Goal: Transaction & Acquisition: Purchase product/service

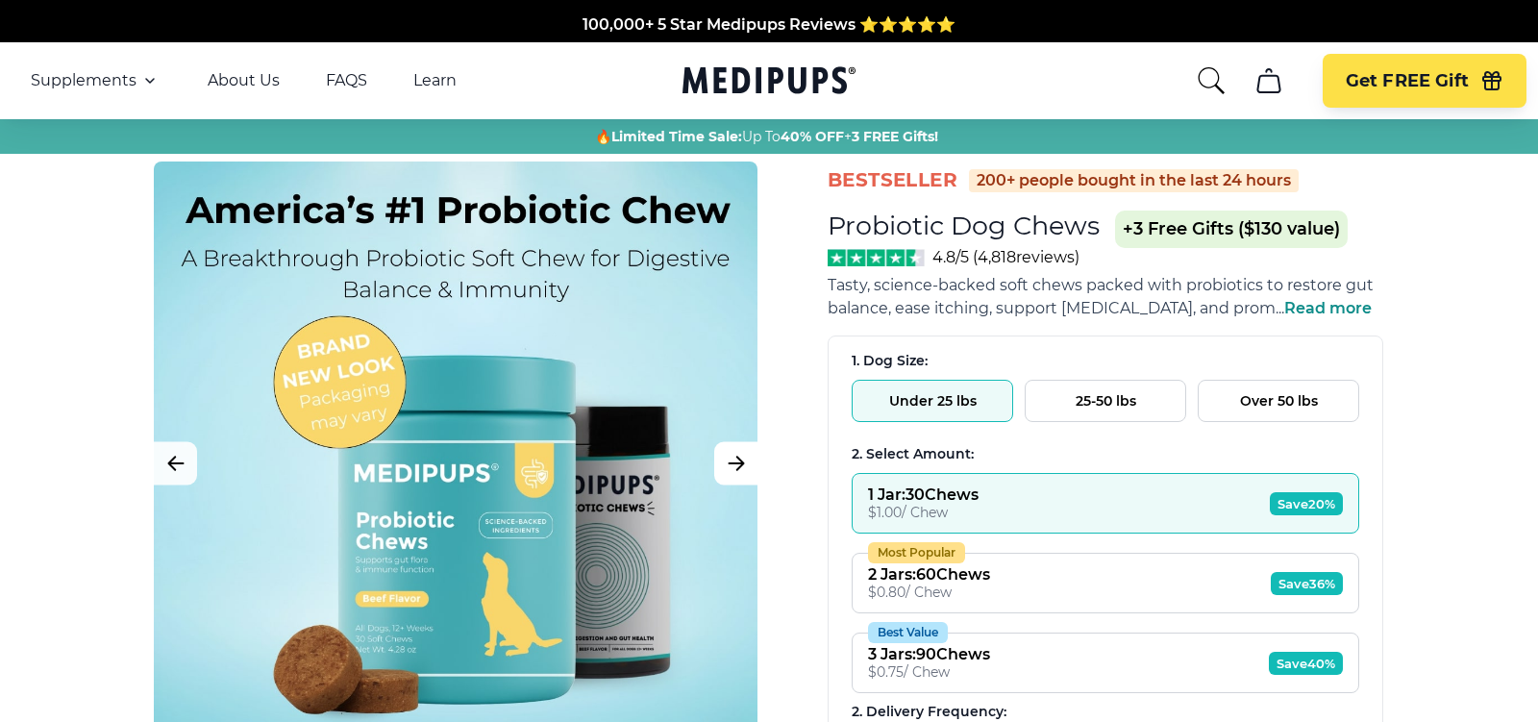
scroll to position [372, 0]
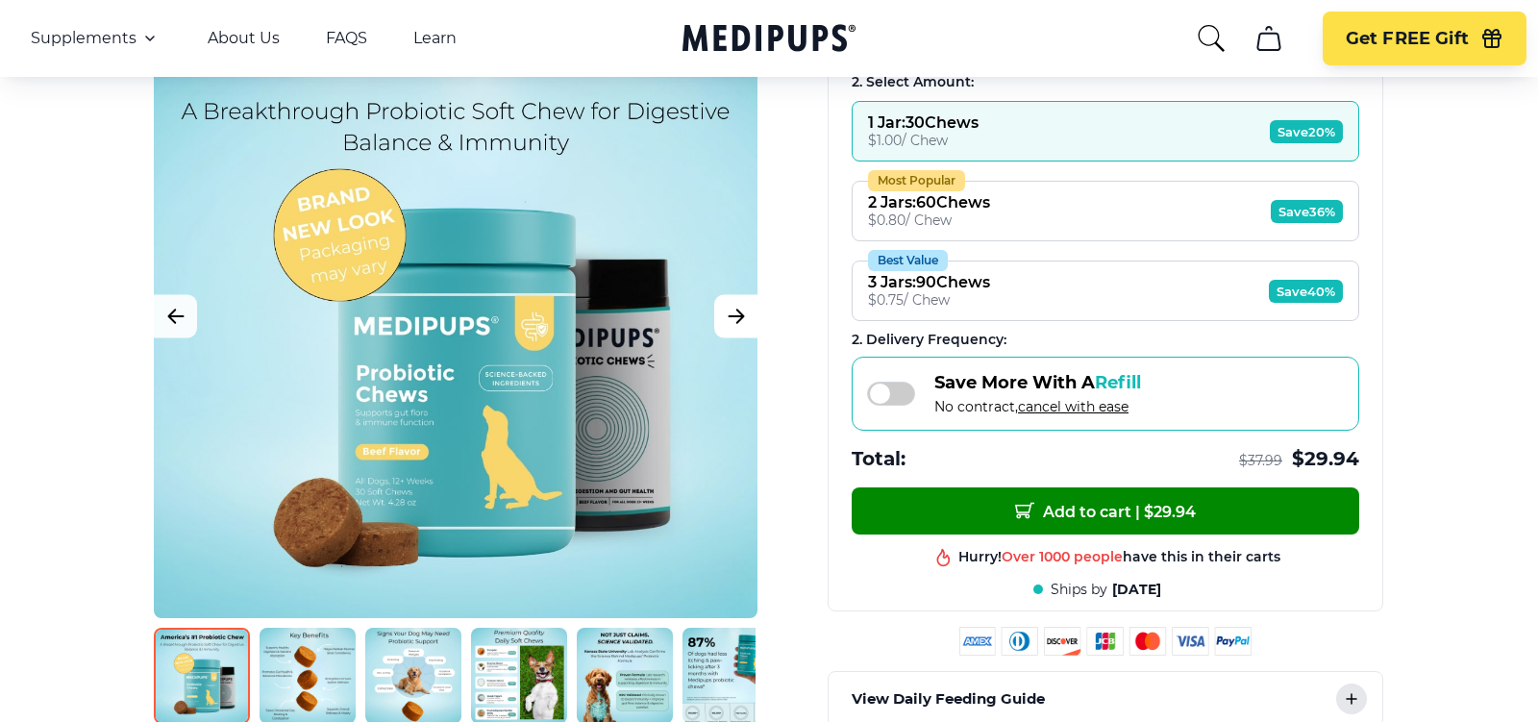
click at [732, 311] on icon "Next Image" at bounding box center [736, 317] width 23 height 24
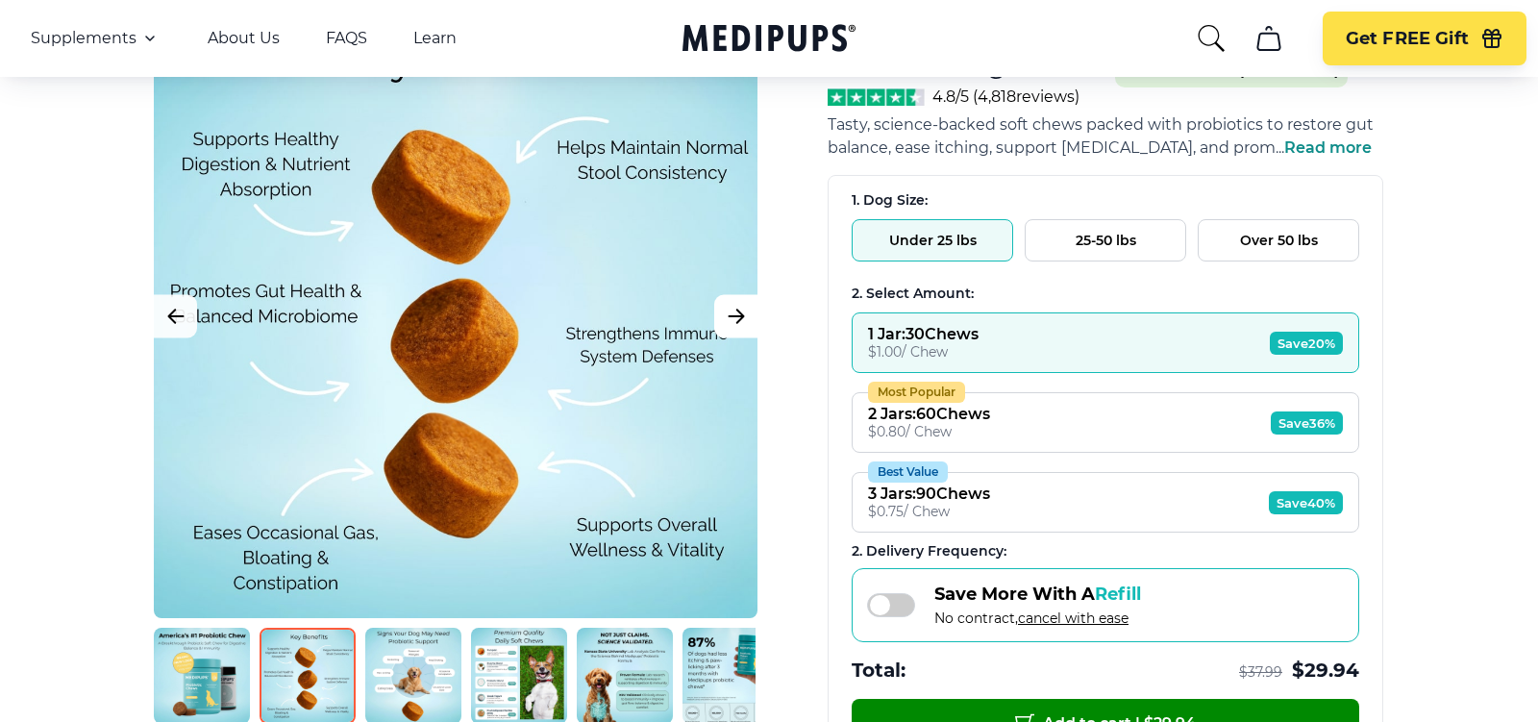
scroll to position [0, 0]
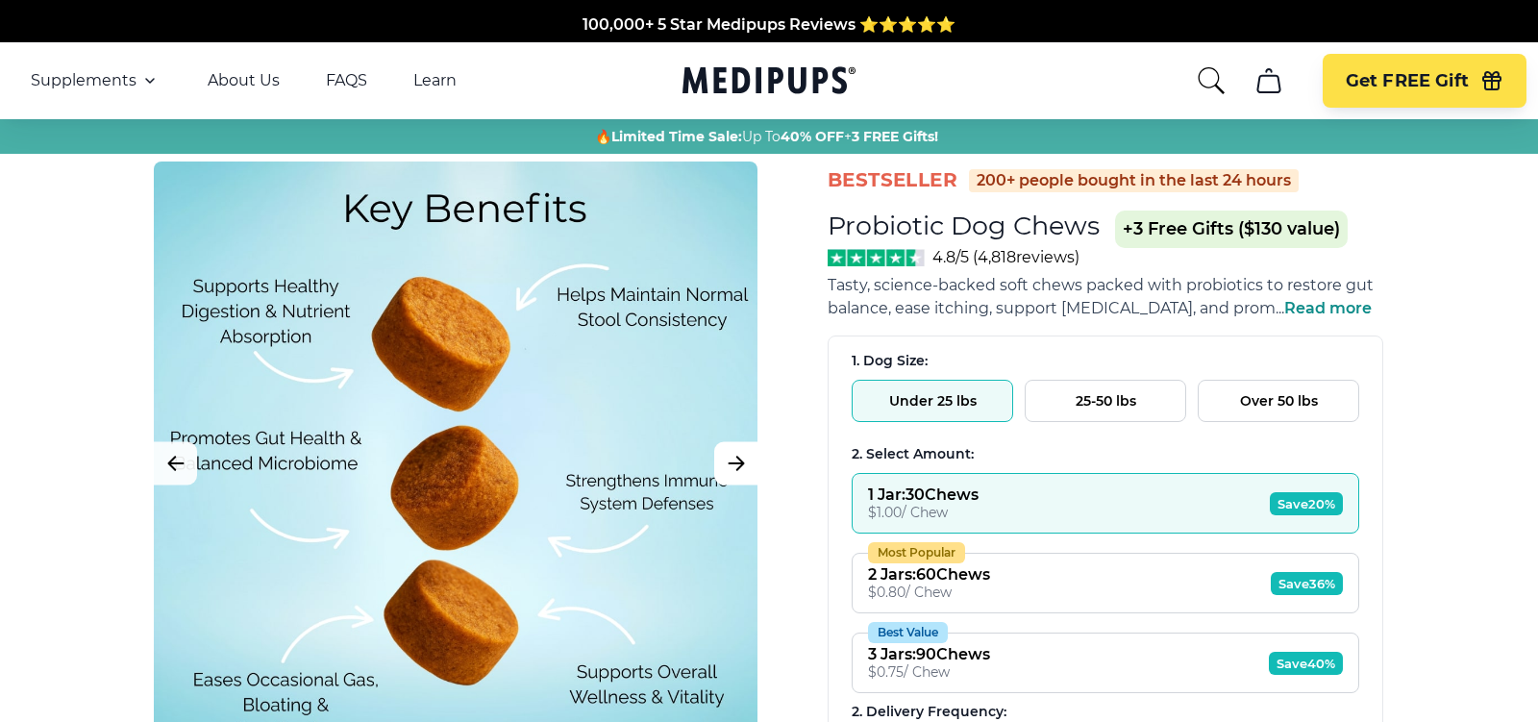
click at [735, 469] on icon "Next Image" at bounding box center [736, 464] width 23 height 24
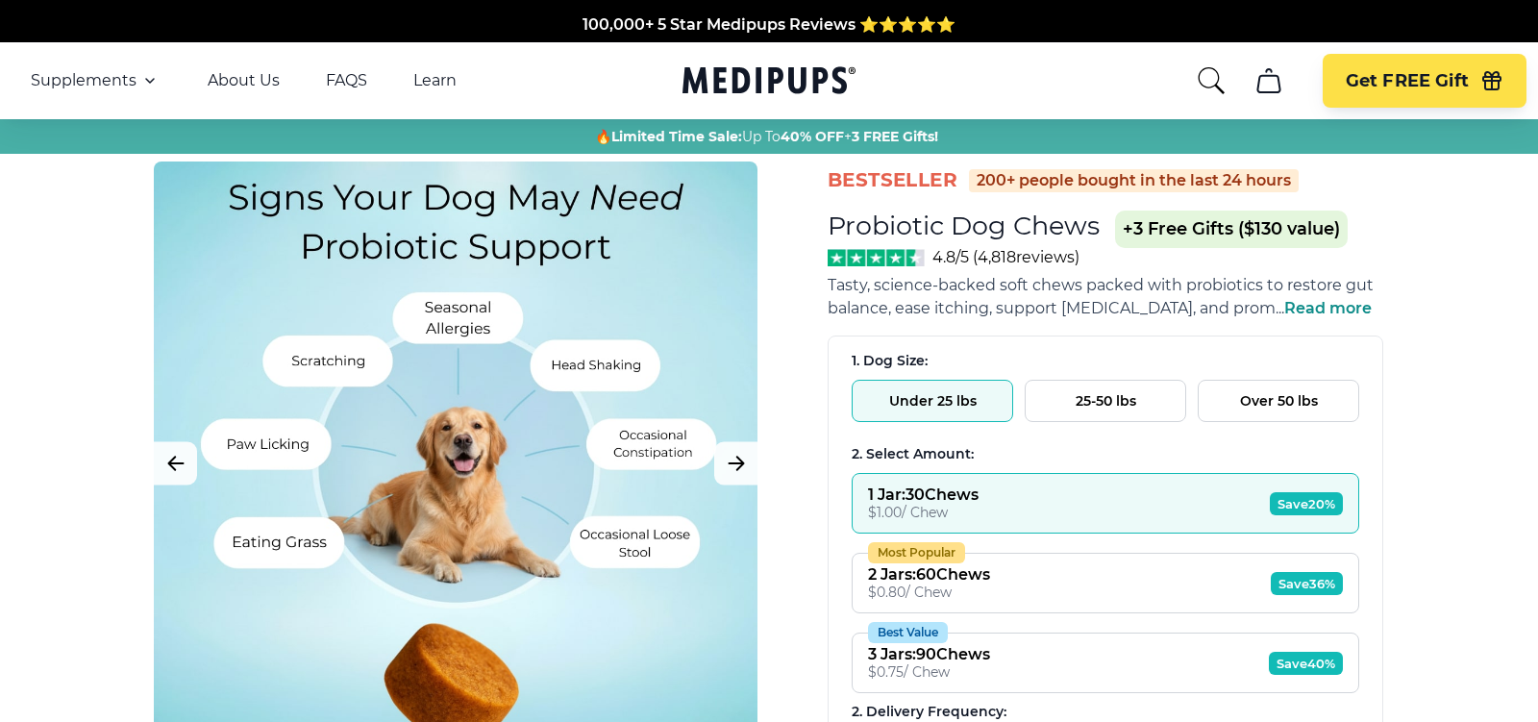
drag, startPoint x: 398, startPoint y: 460, endPoint x: 636, endPoint y: 460, distance: 238.4
click at [636, 460] on div at bounding box center [456, 464] width 604 height 604
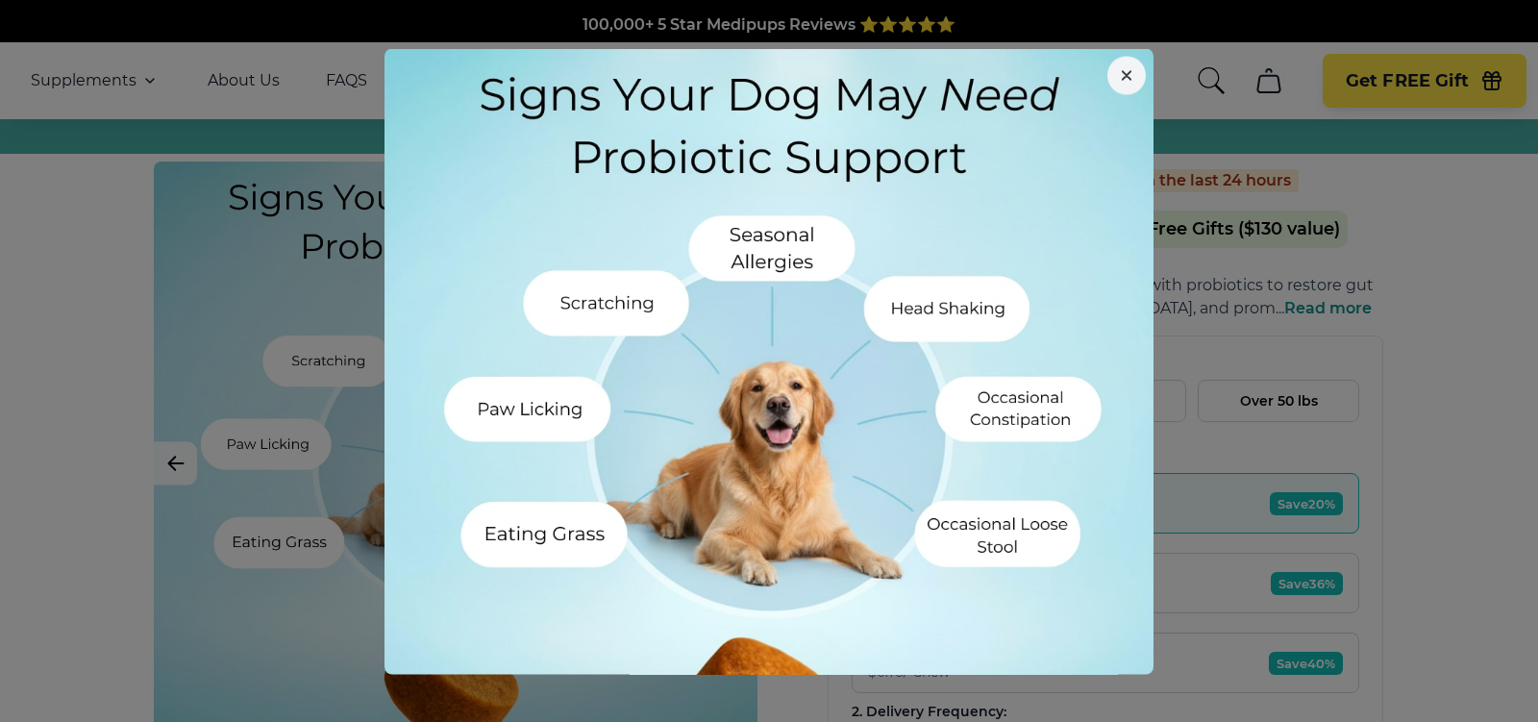
scroll to position [146, 0]
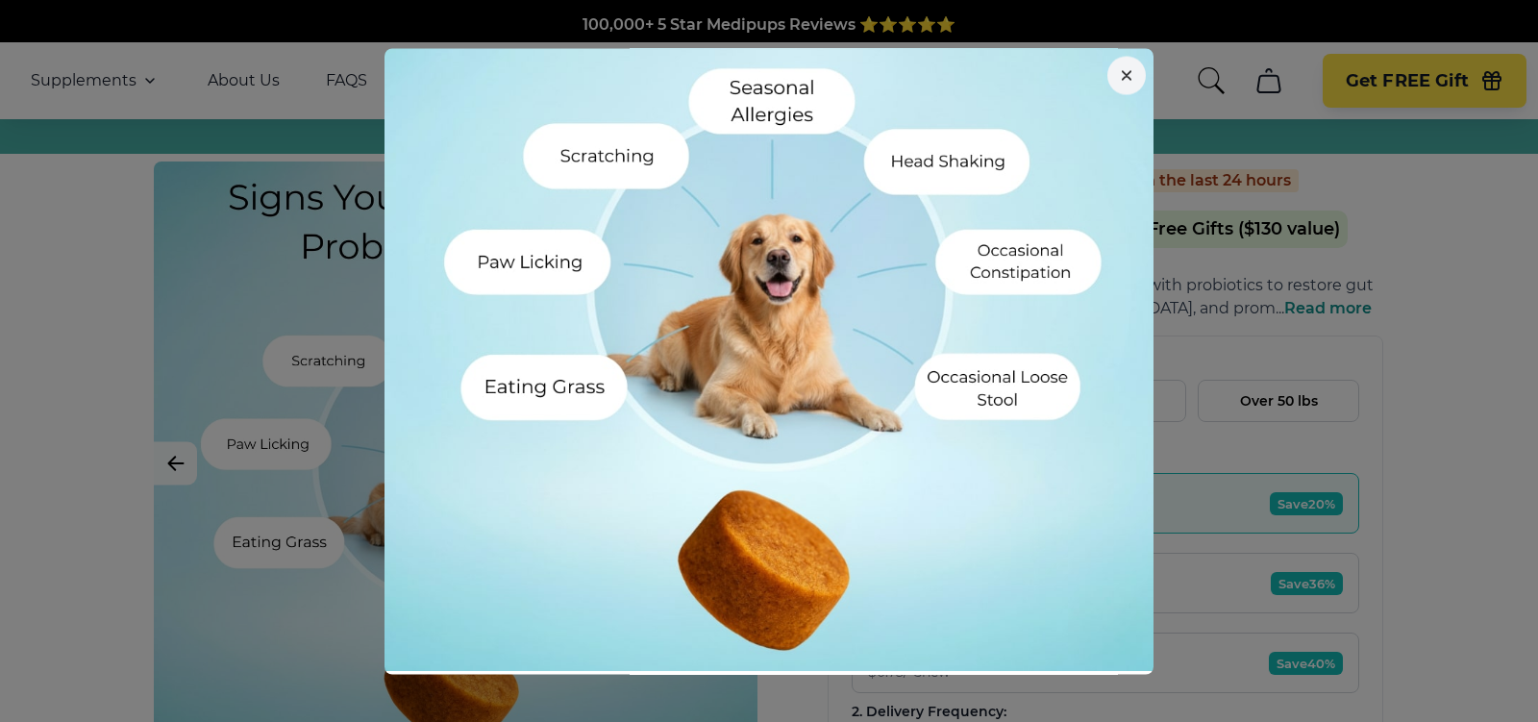
click at [210, 501] on div at bounding box center [769, 361] width 1538 height 722
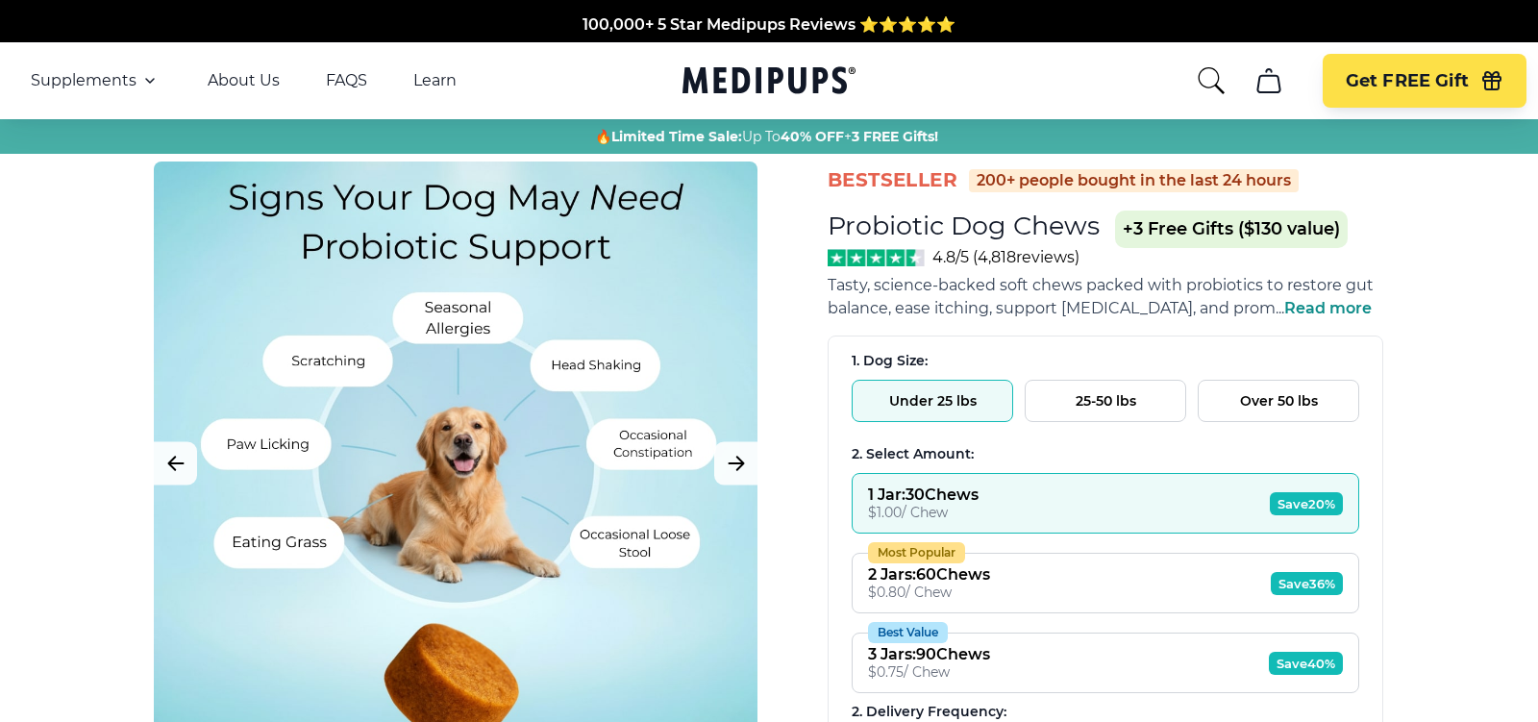
click at [352, 500] on div at bounding box center [456, 464] width 604 height 604
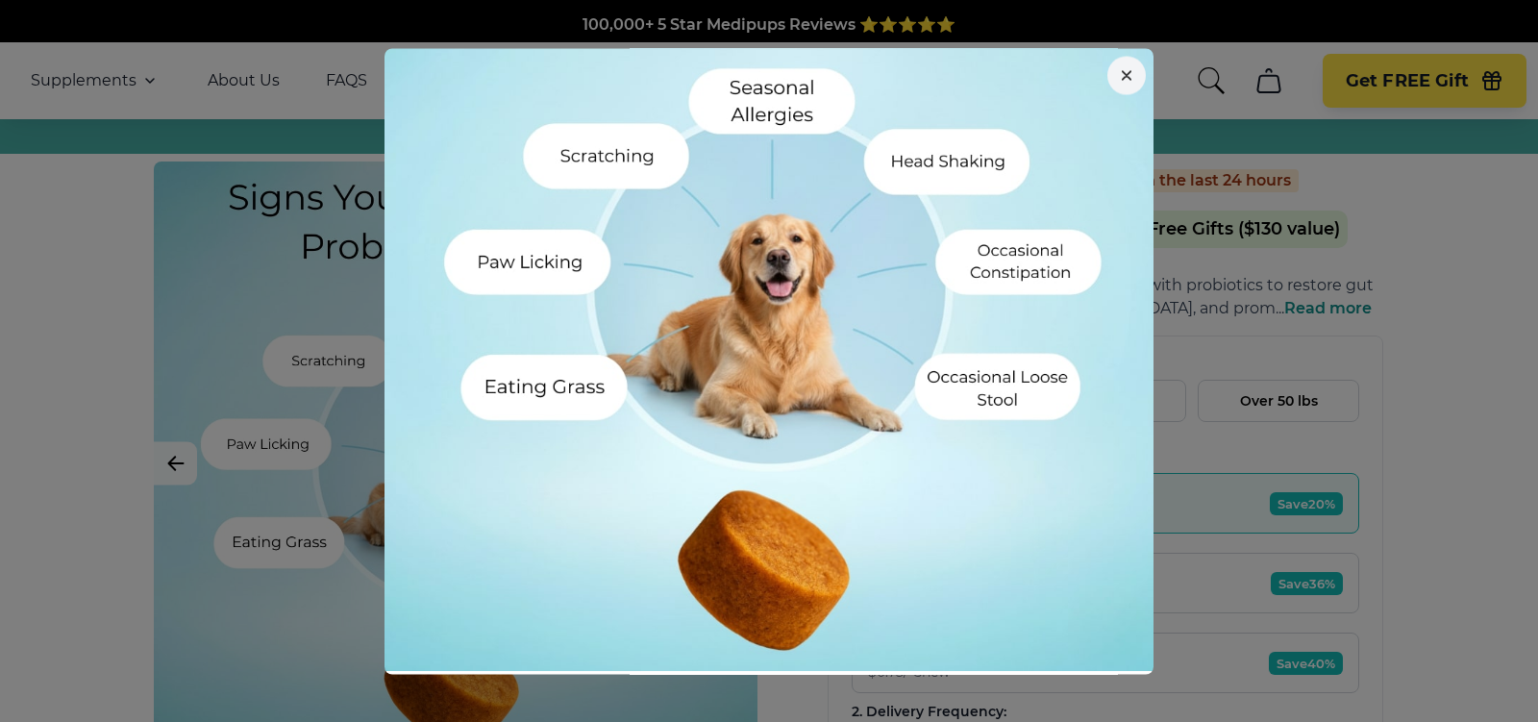
scroll to position [0, 0]
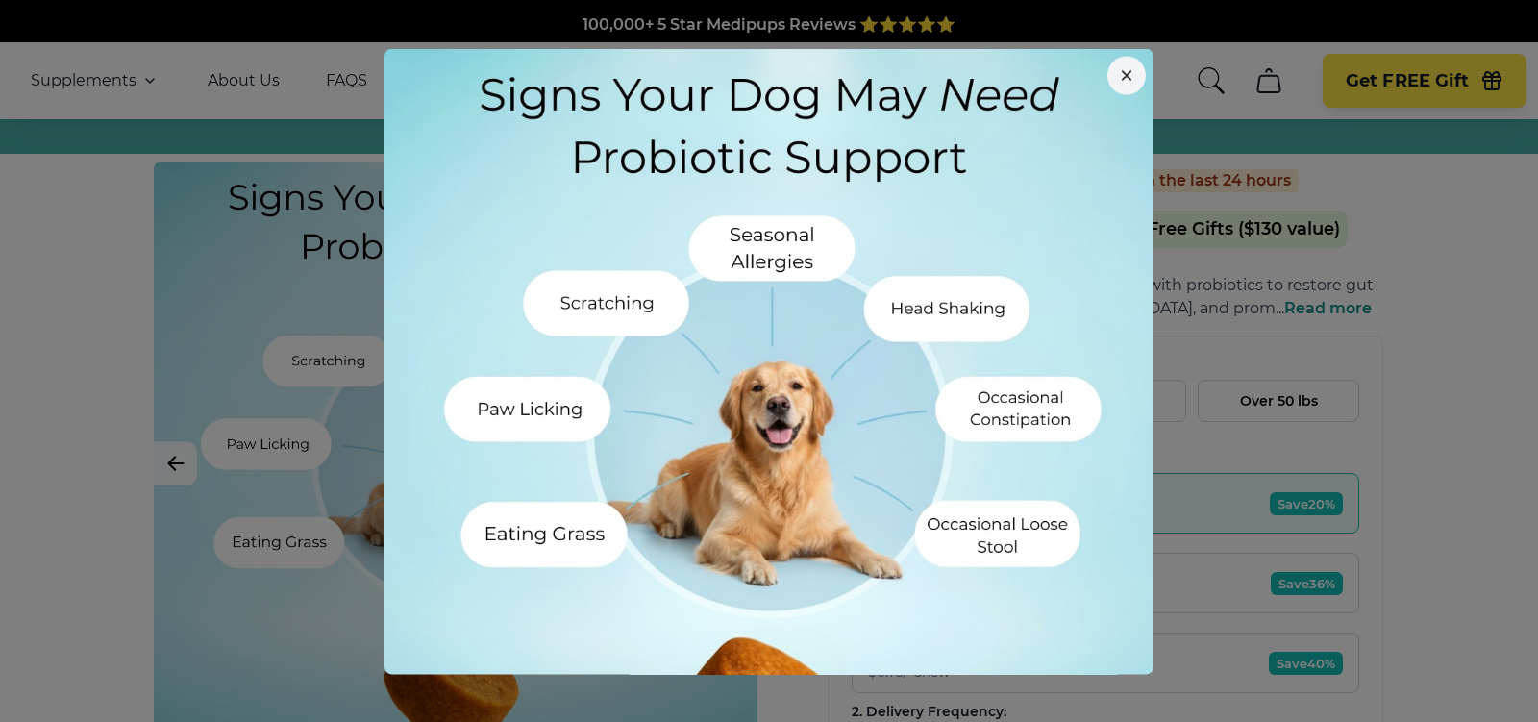
click at [287, 464] on div at bounding box center [769, 361] width 1538 height 722
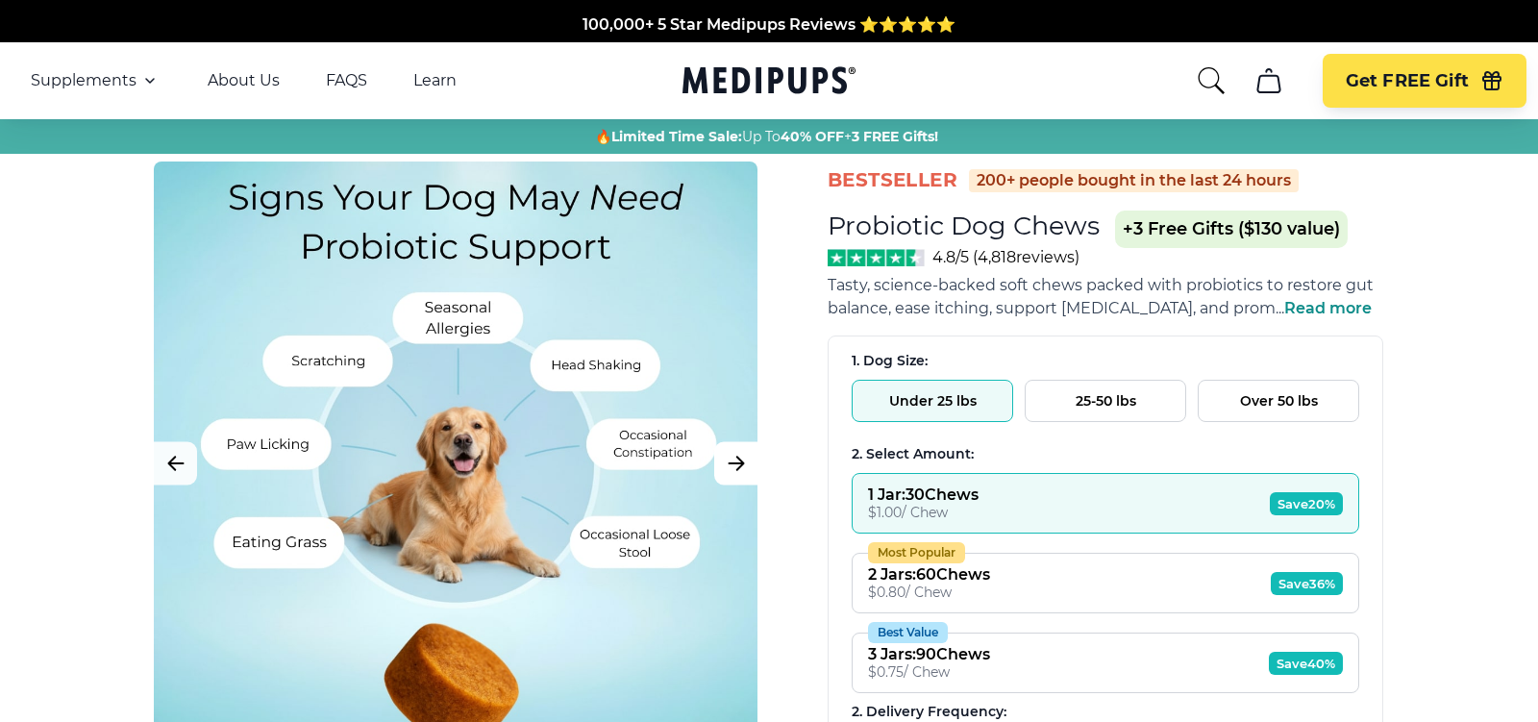
click at [748, 473] on button "Next Image" at bounding box center [735, 463] width 43 height 43
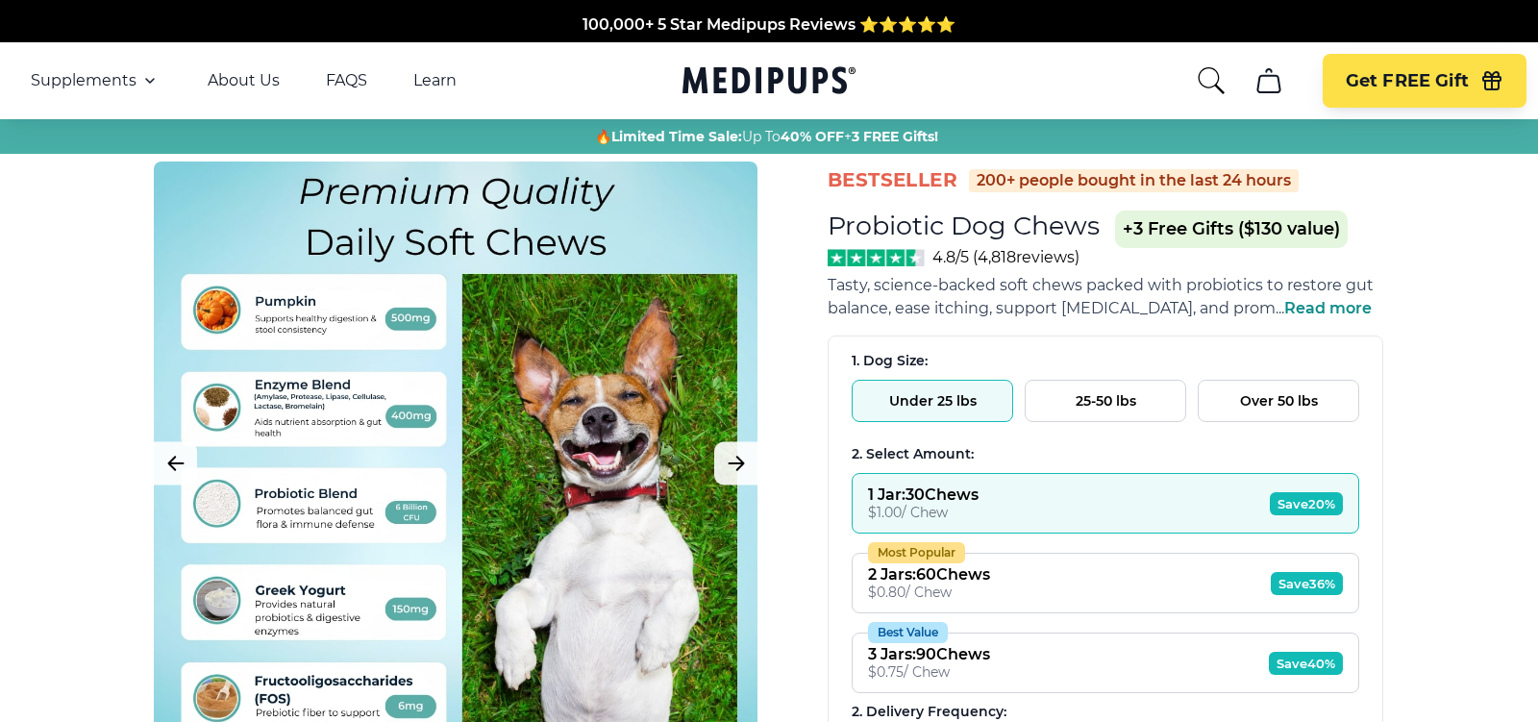
click at [484, 481] on div at bounding box center [456, 464] width 604 height 604
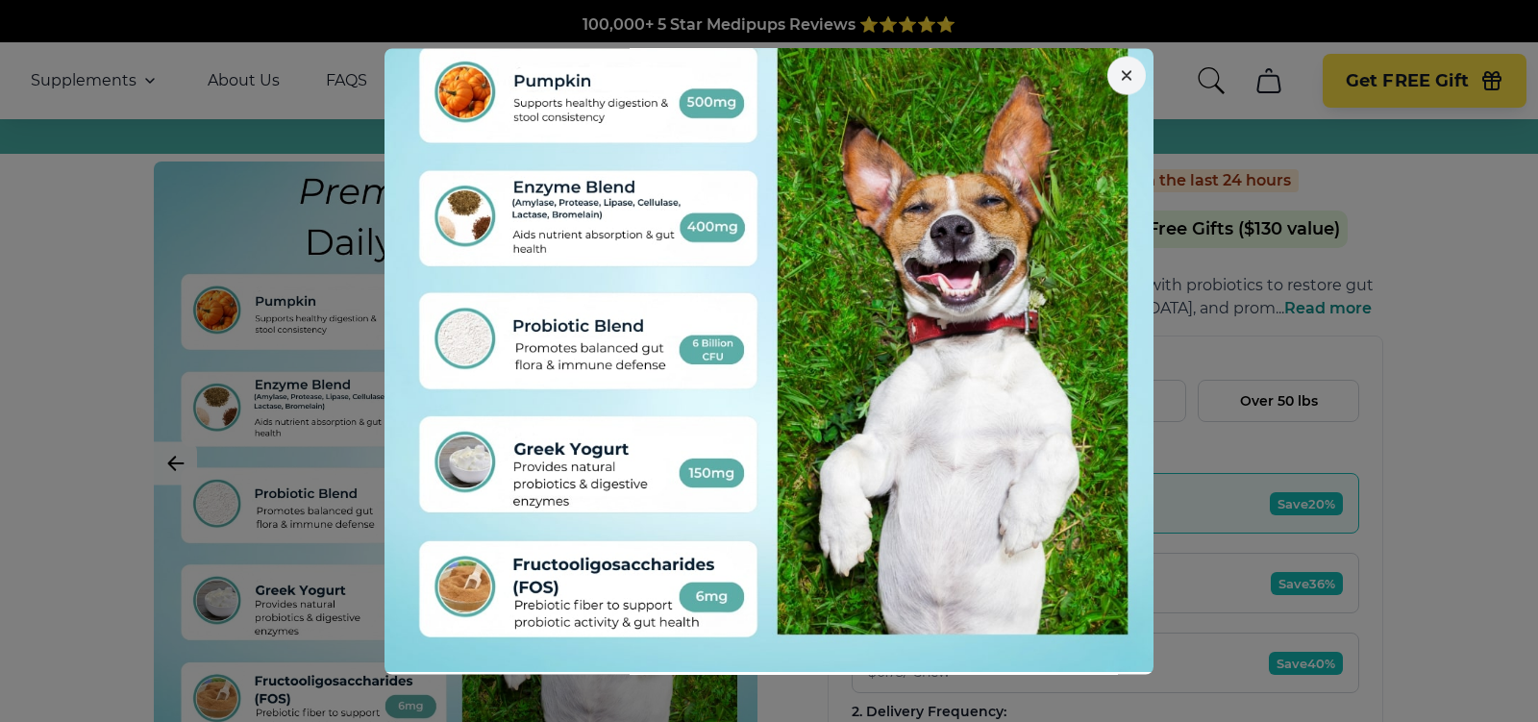
scroll to position [146, 0]
click at [177, 462] on div at bounding box center [769, 361] width 1538 height 722
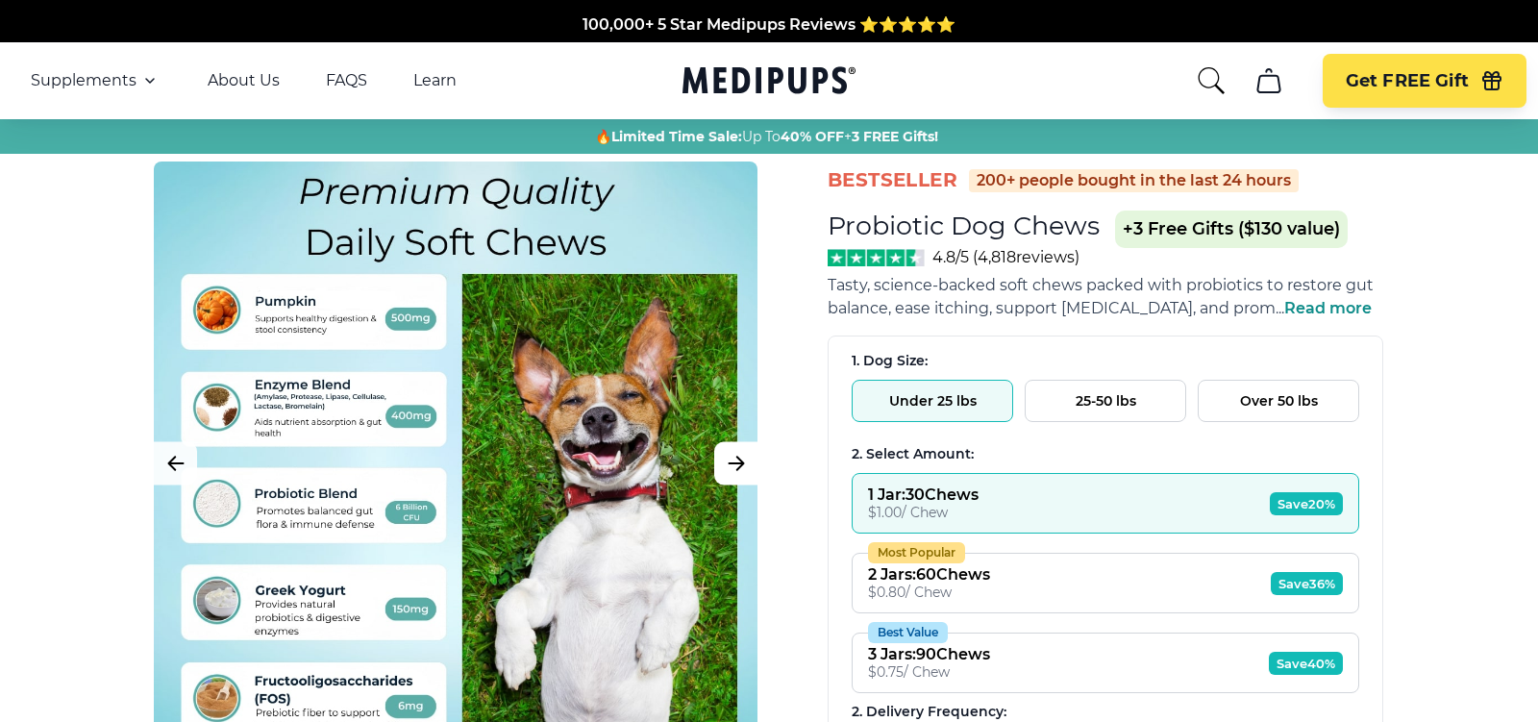
click at [722, 457] on button "Next Image" at bounding box center [735, 463] width 43 height 43
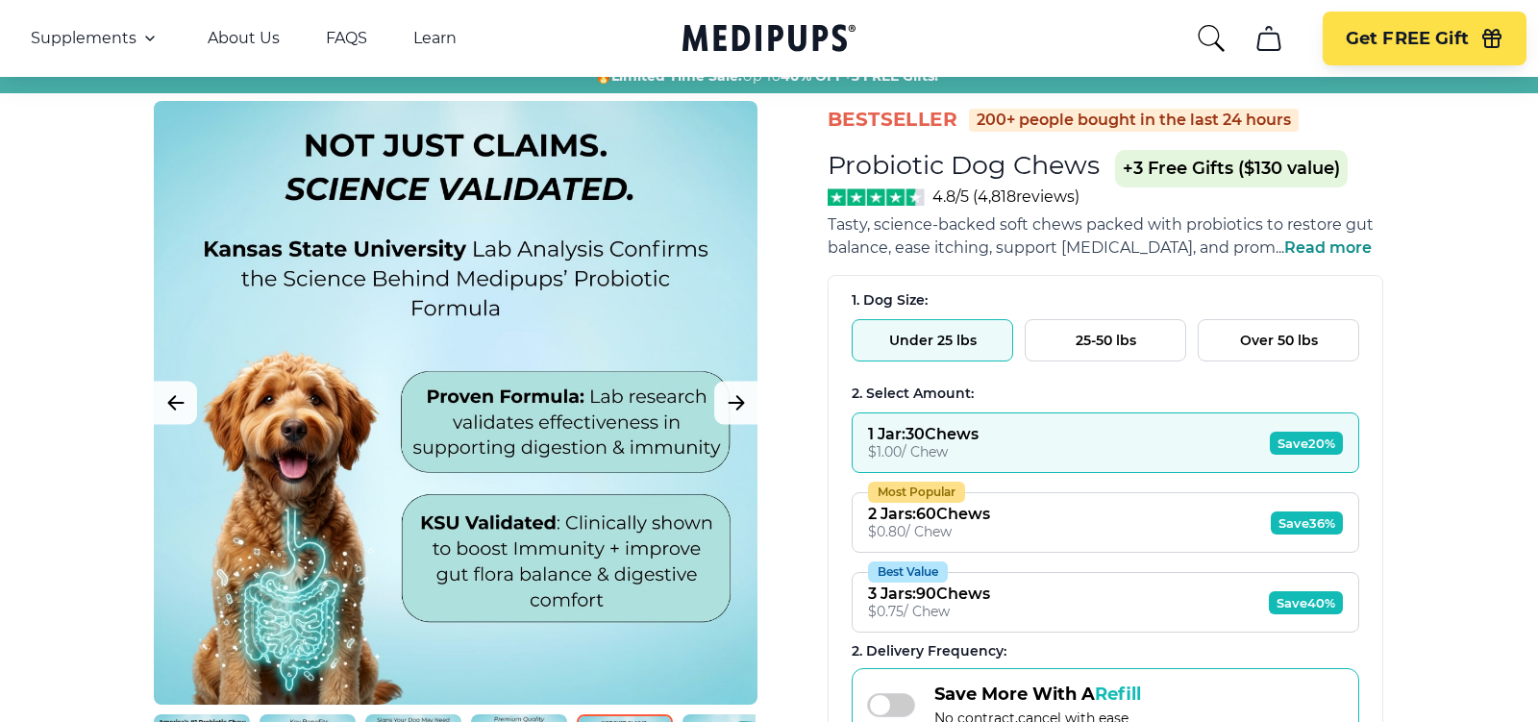
scroll to position [78, 0]
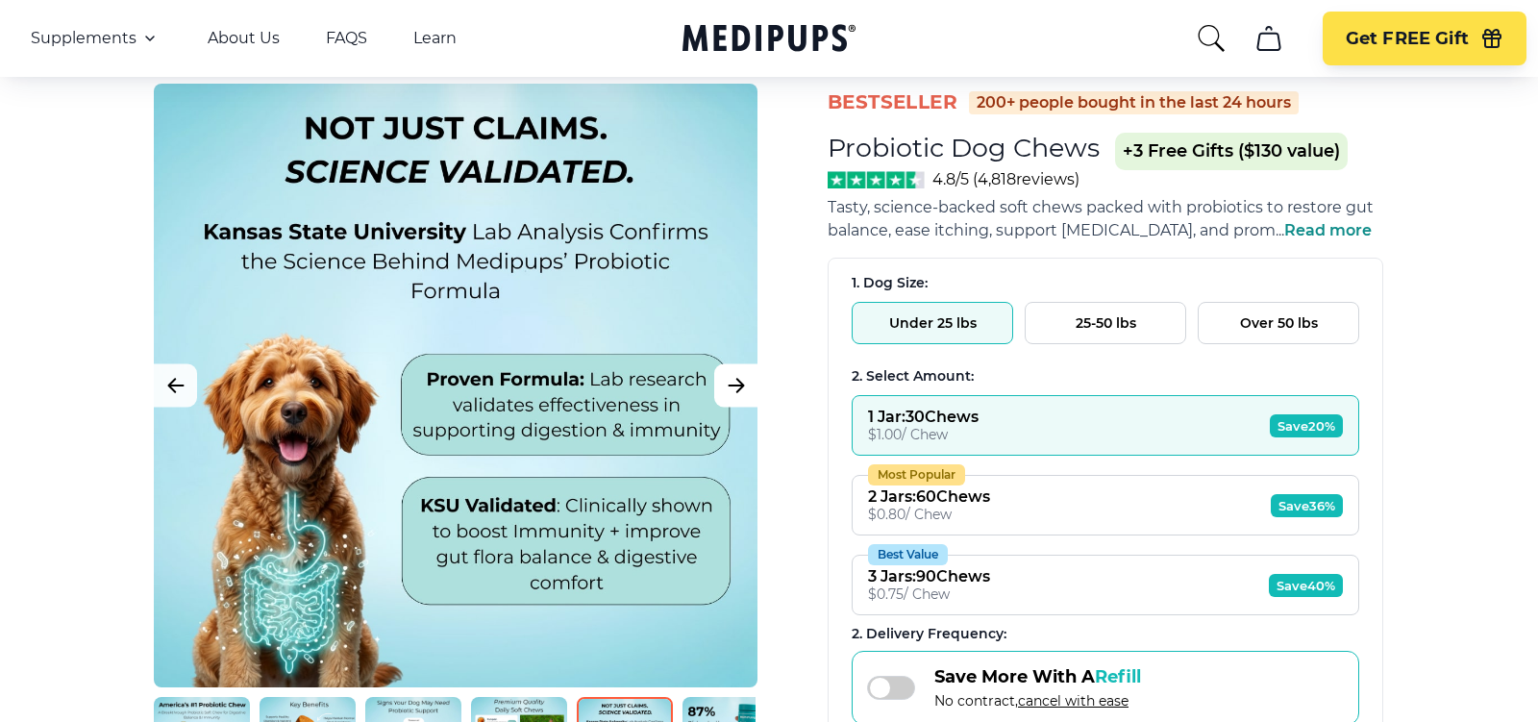
click at [734, 391] on icon "Next Image" at bounding box center [736, 386] width 23 height 24
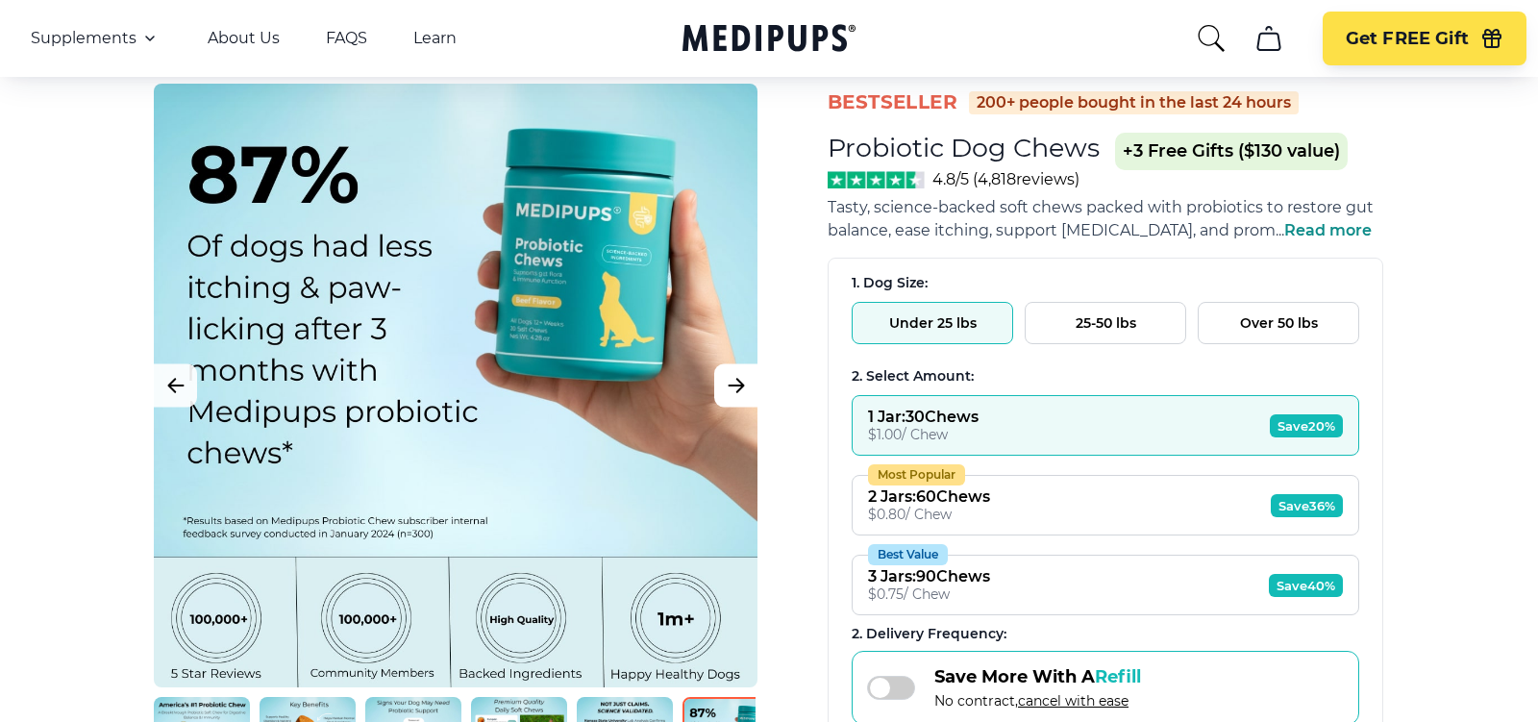
click at [734, 391] on icon "Next Image" at bounding box center [736, 386] width 23 height 24
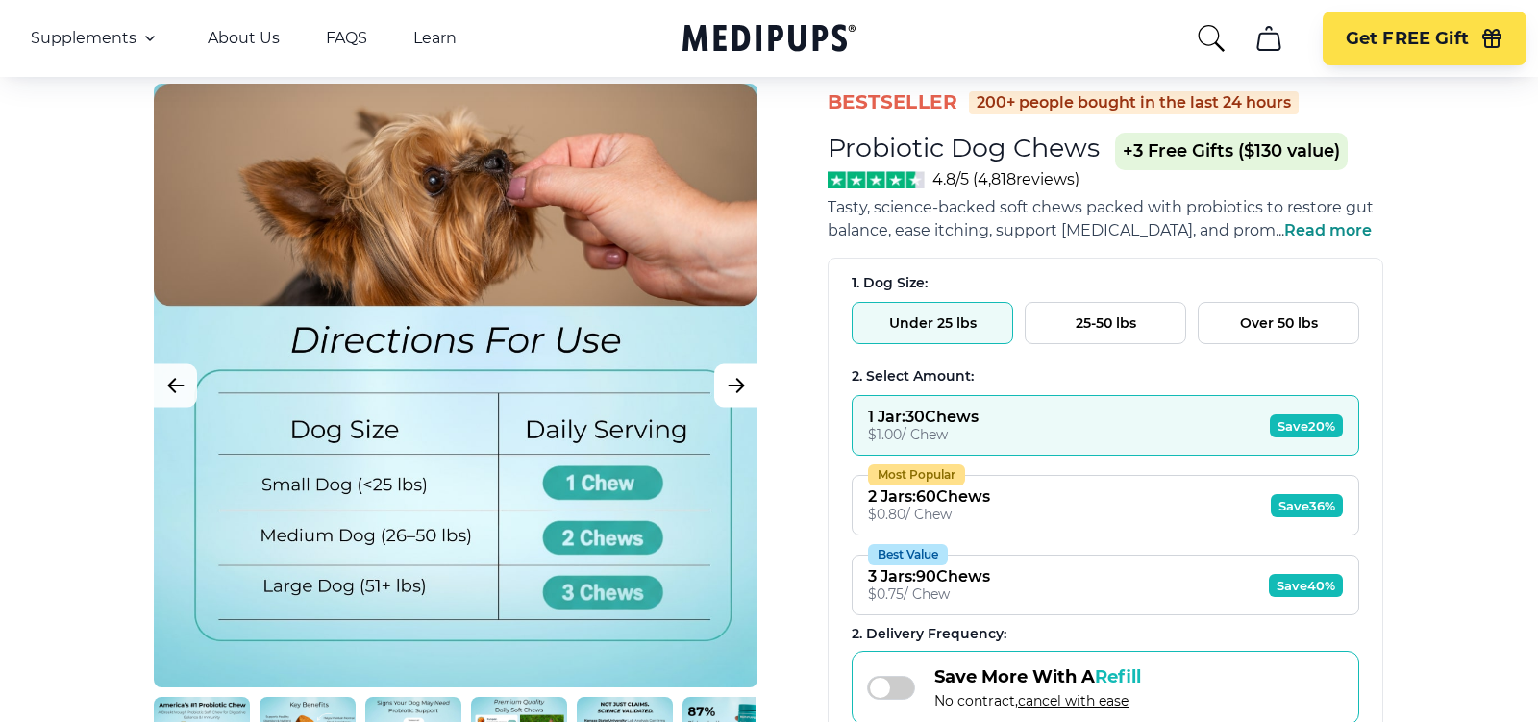
click at [734, 390] on icon "Next Image" at bounding box center [736, 386] width 23 height 24
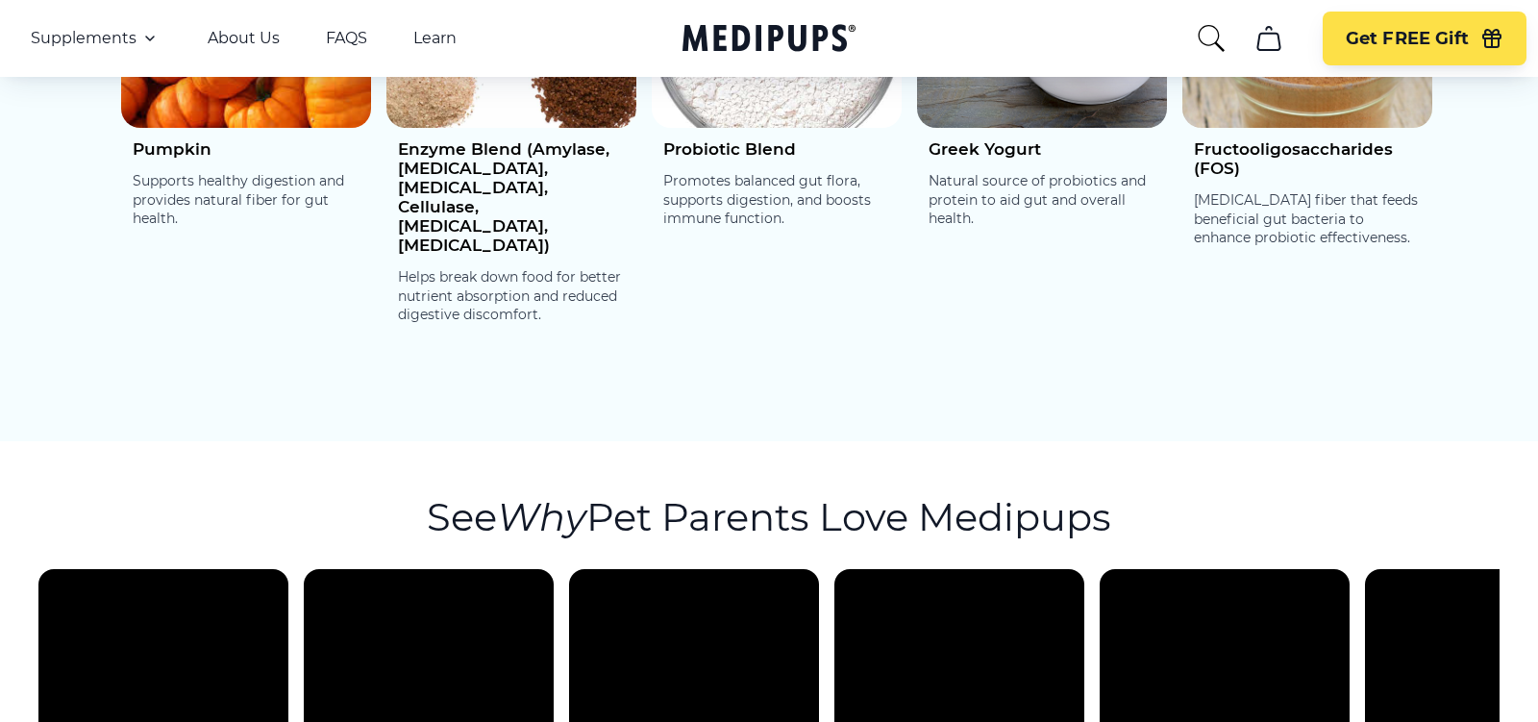
scroll to position [3238, 0]
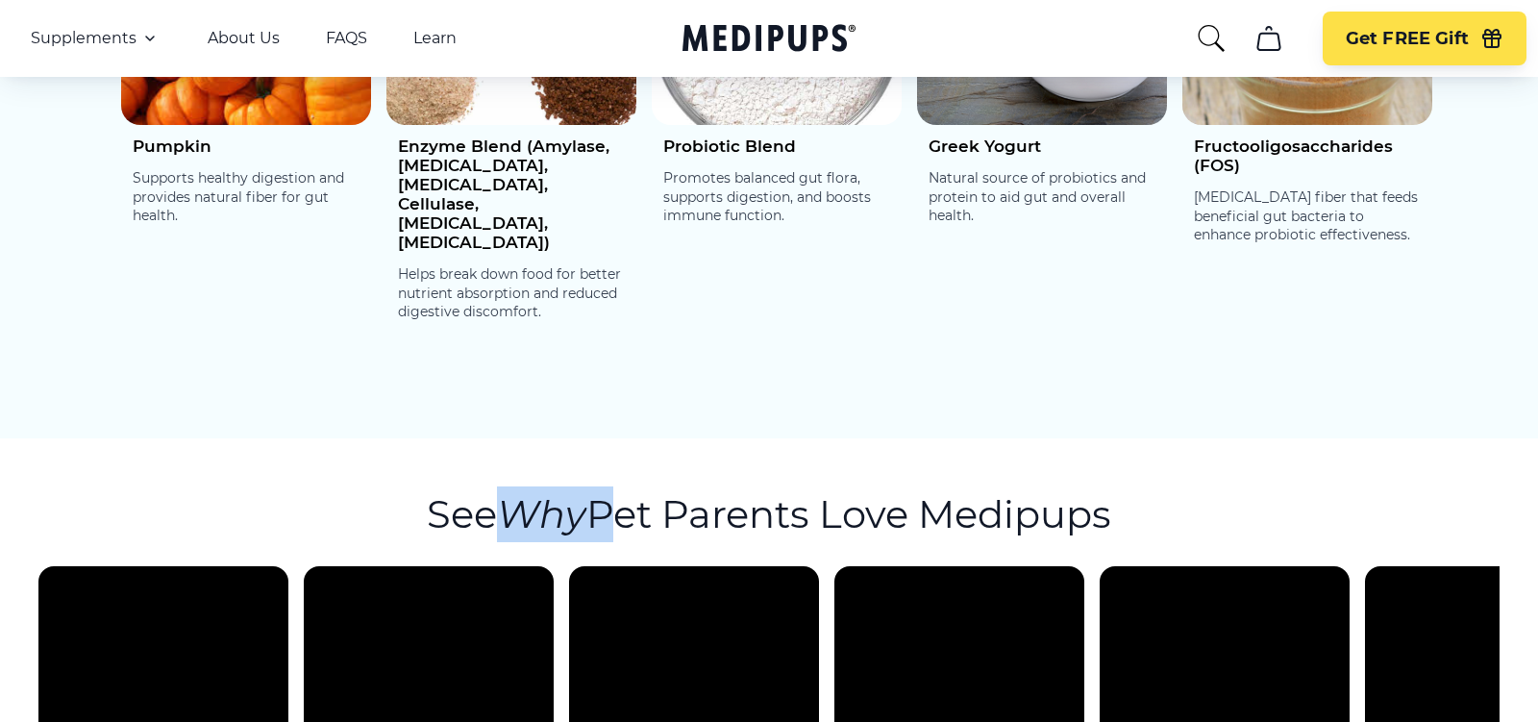
drag, startPoint x: 510, startPoint y: 417, endPoint x: 619, endPoint y: 417, distance: 109.6
click at [618, 487] on h2 "See Why Pet Parents Love Medipups" at bounding box center [769, 515] width 685 height 56
click at [619, 487] on h2 "See Why Pet Parents Love Medipups" at bounding box center [769, 515] width 685 height 56
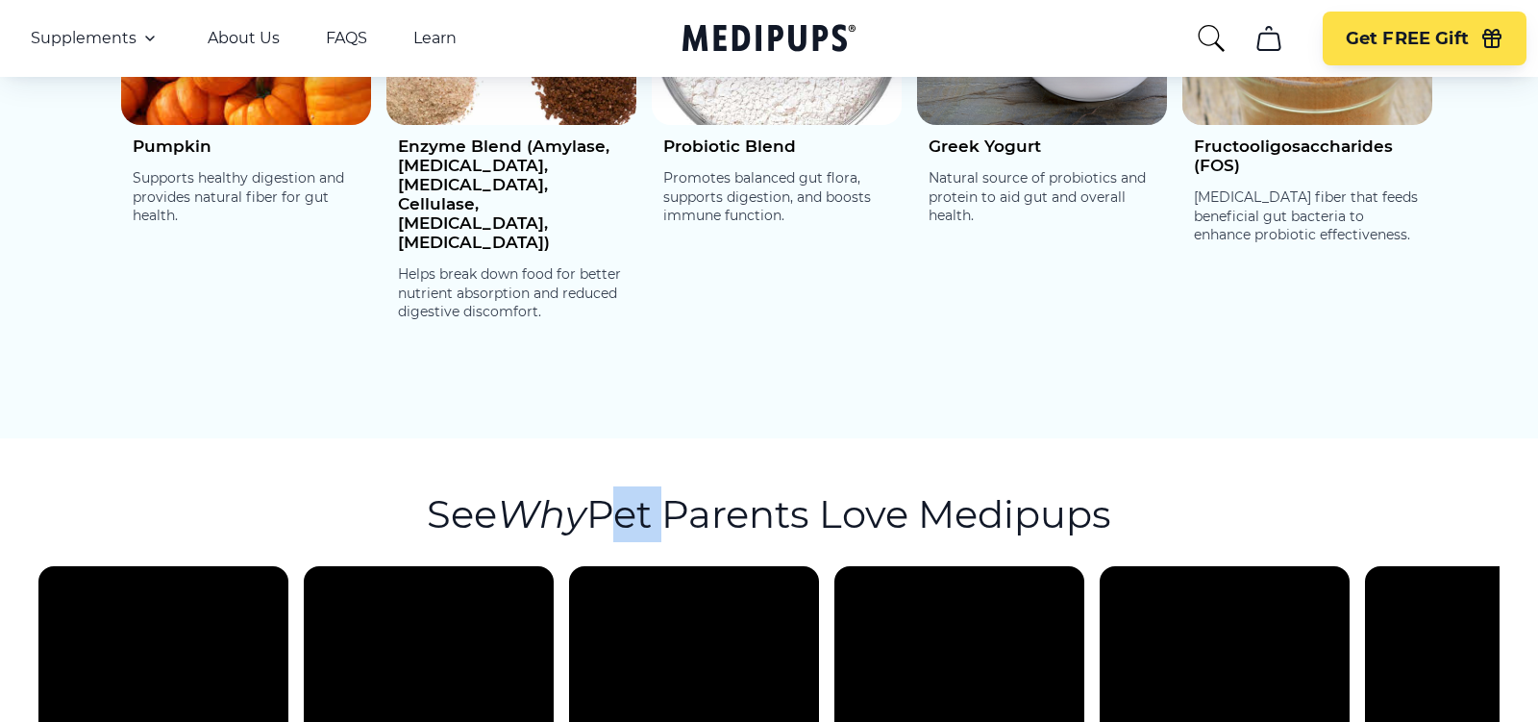
click at [619, 487] on h2 "See Why Pet Parents Love Medipups" at bounding box center [769, 515] width 685 height 56
click at [618, 487] on h2 "See Why Pet Parents Love Medipups" at bounding box center [769, 515] width 685 height 56
click at [637, 487] on h2 "See Why Pet Parents Love Medipups" at bounding box center [769, 515] width 685 height 56
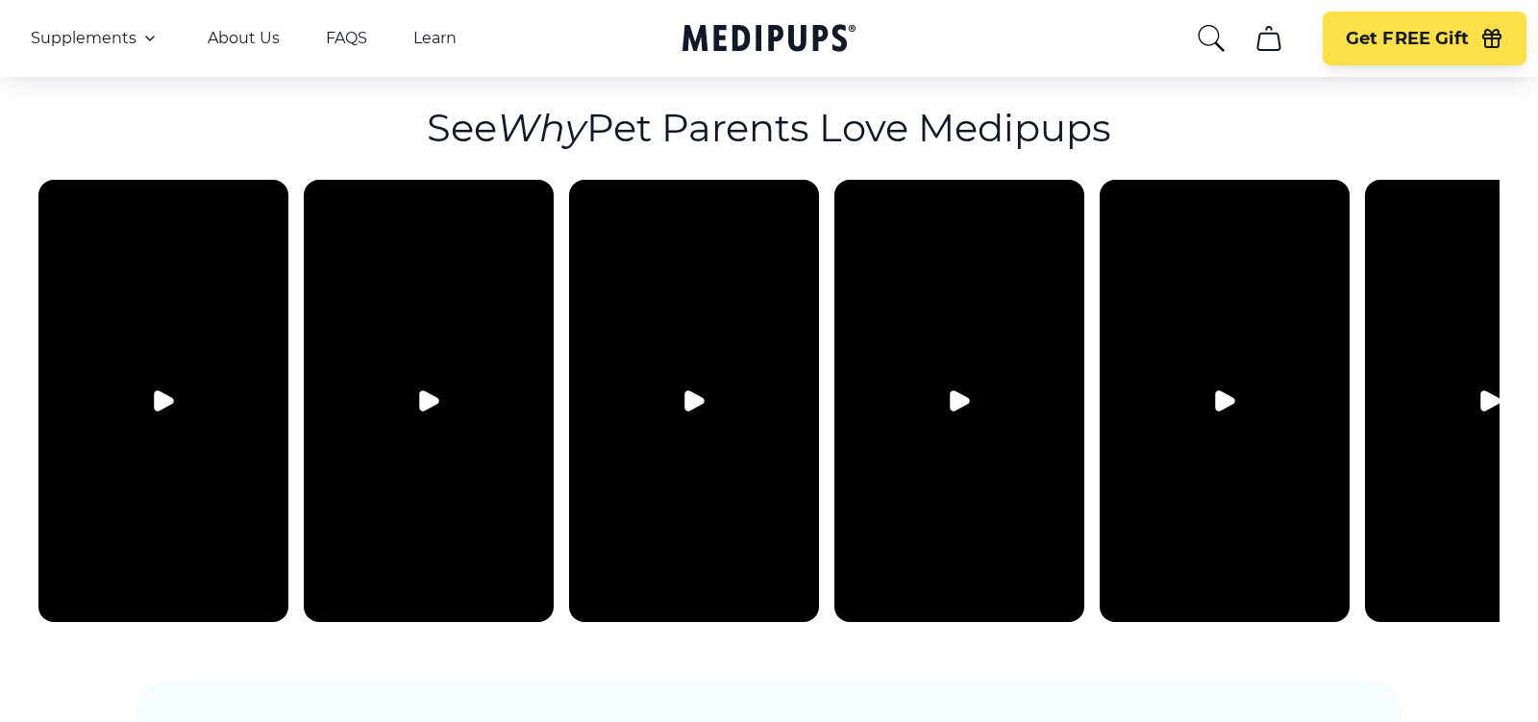
click at [452, 300] on video at bounding box center [429, 401] width 250 height 442
click at [177, 378] on button "Play video" at bounding box center [163, 401] width 46 height 46
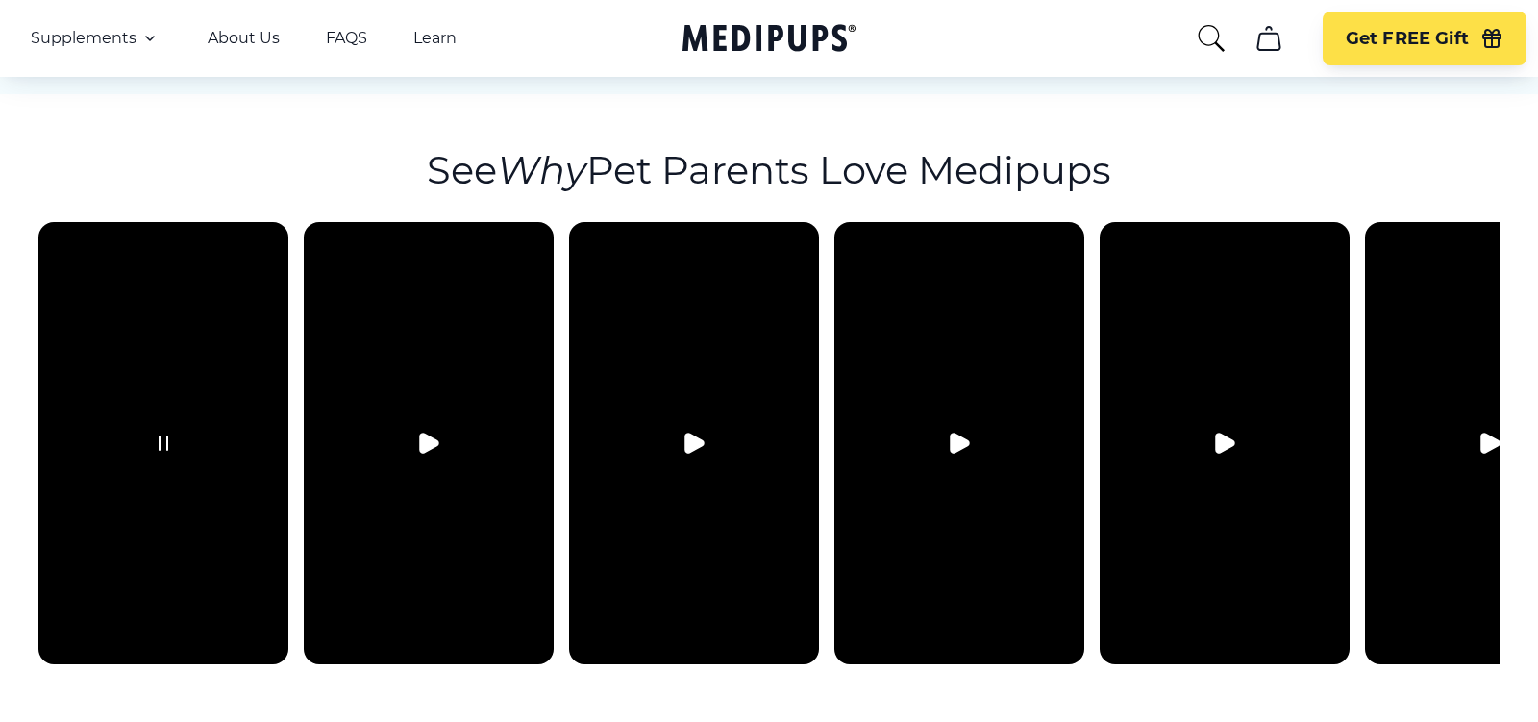
scroll to position [3568, 0]
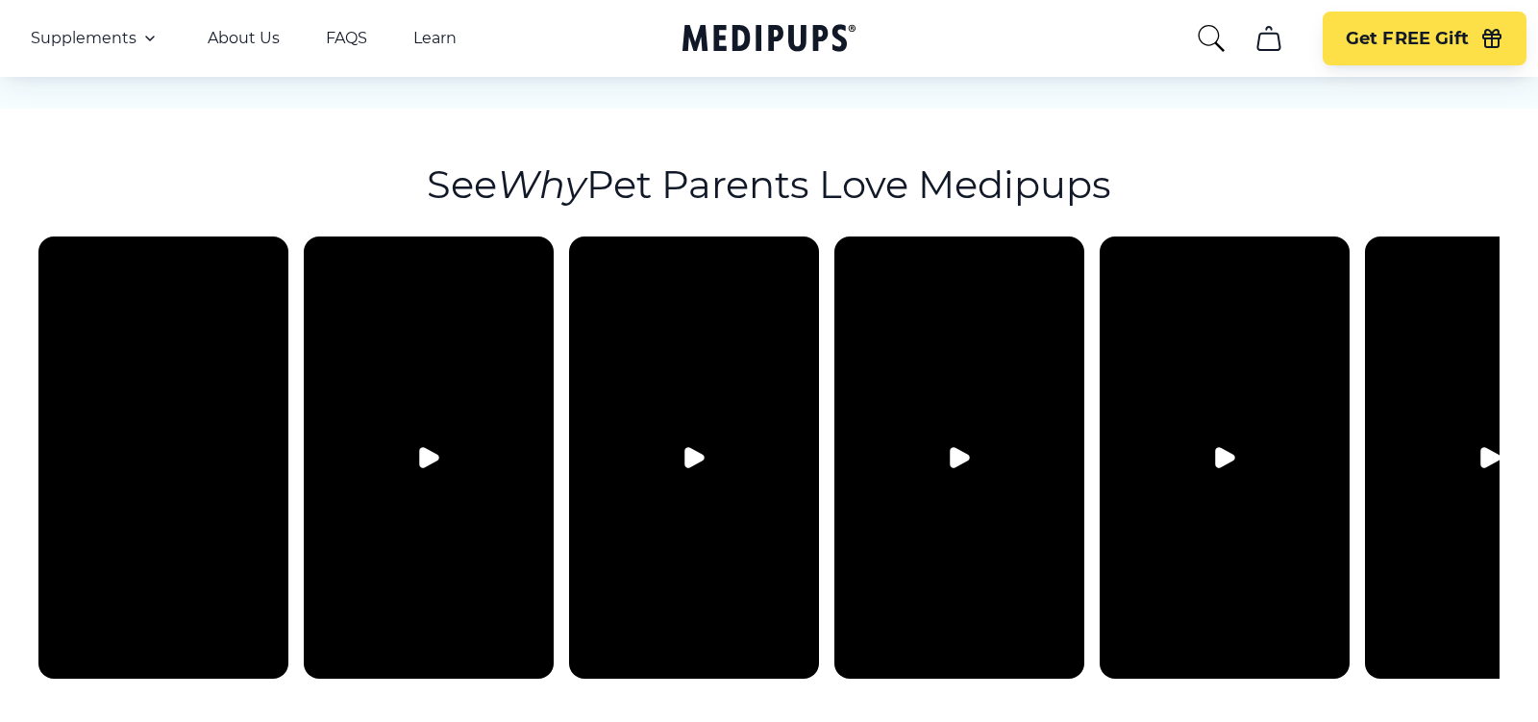
click at [158, 370] on video at bounding box center [163, 458] width 250 height 442
click at [152, 446] on icon "Pause video" at bounding box center [163, 457] width 23 height 23
click at [736, 354] on video at bounding box center [694, 458] width 250 height 442
click at [697, 435] on button "Play video" at bounding box center [694, 458] width 46 height 46
click at [698, 451] on icon "Pause video" at bounding box center [694, 457] width 8 height 13
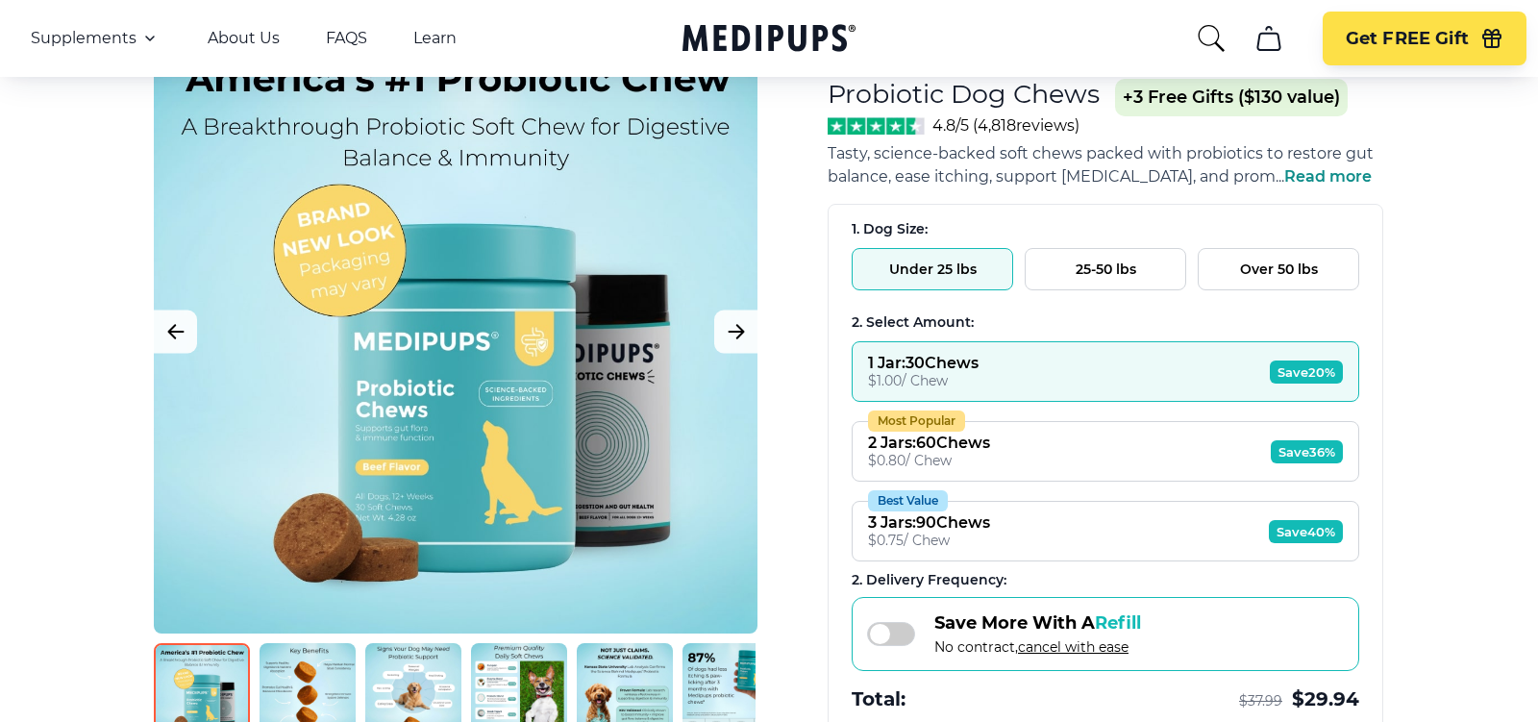
scroll to position [0, 0]
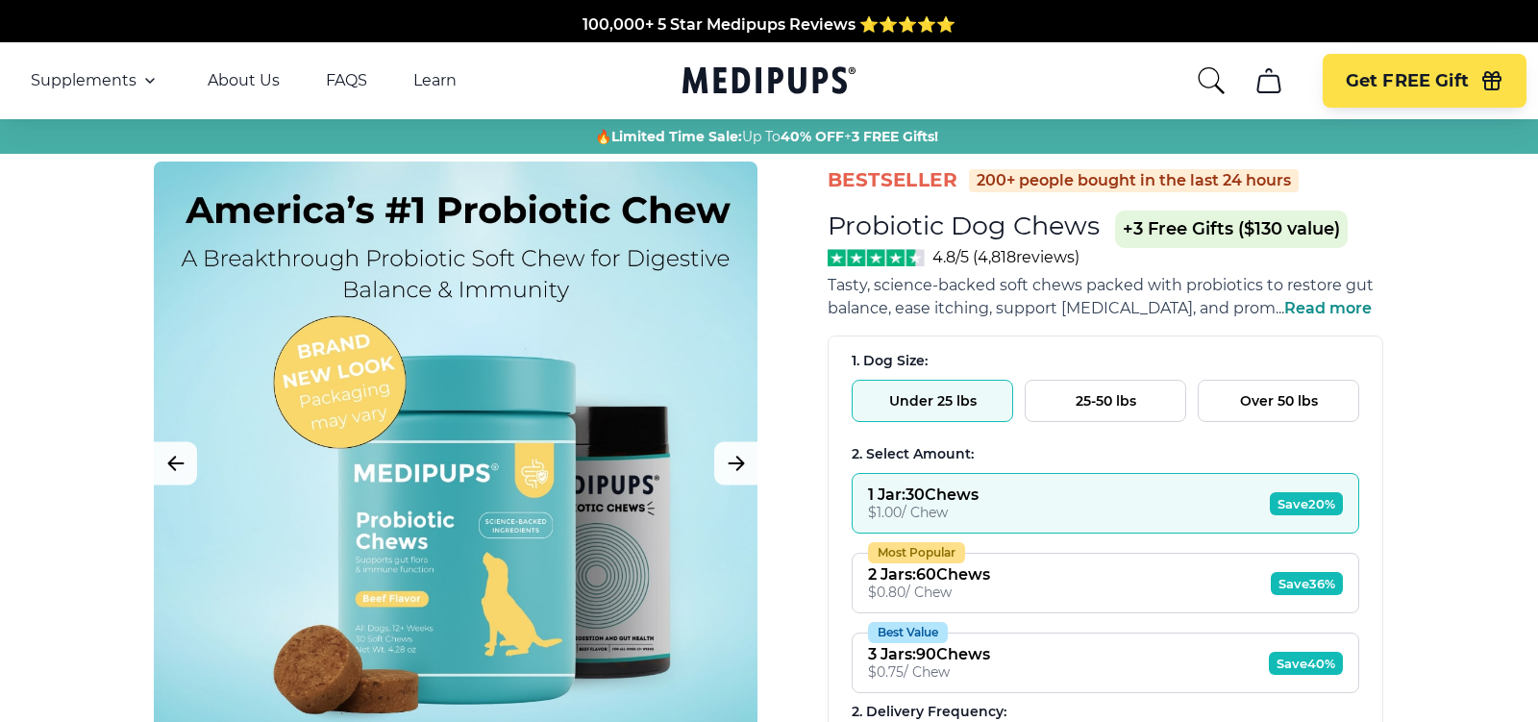
click at [893, 319] on span "Tasty, science-backed soft chews packed with probiotics to restore gut balance,…" at bounding box center [1106, 297] width 556 height 46
click at [895, 303] on span "balance, ease itching, support [MEDICAL_DATA], and prom" at bounding box center [1052, 308] width 448 height 18
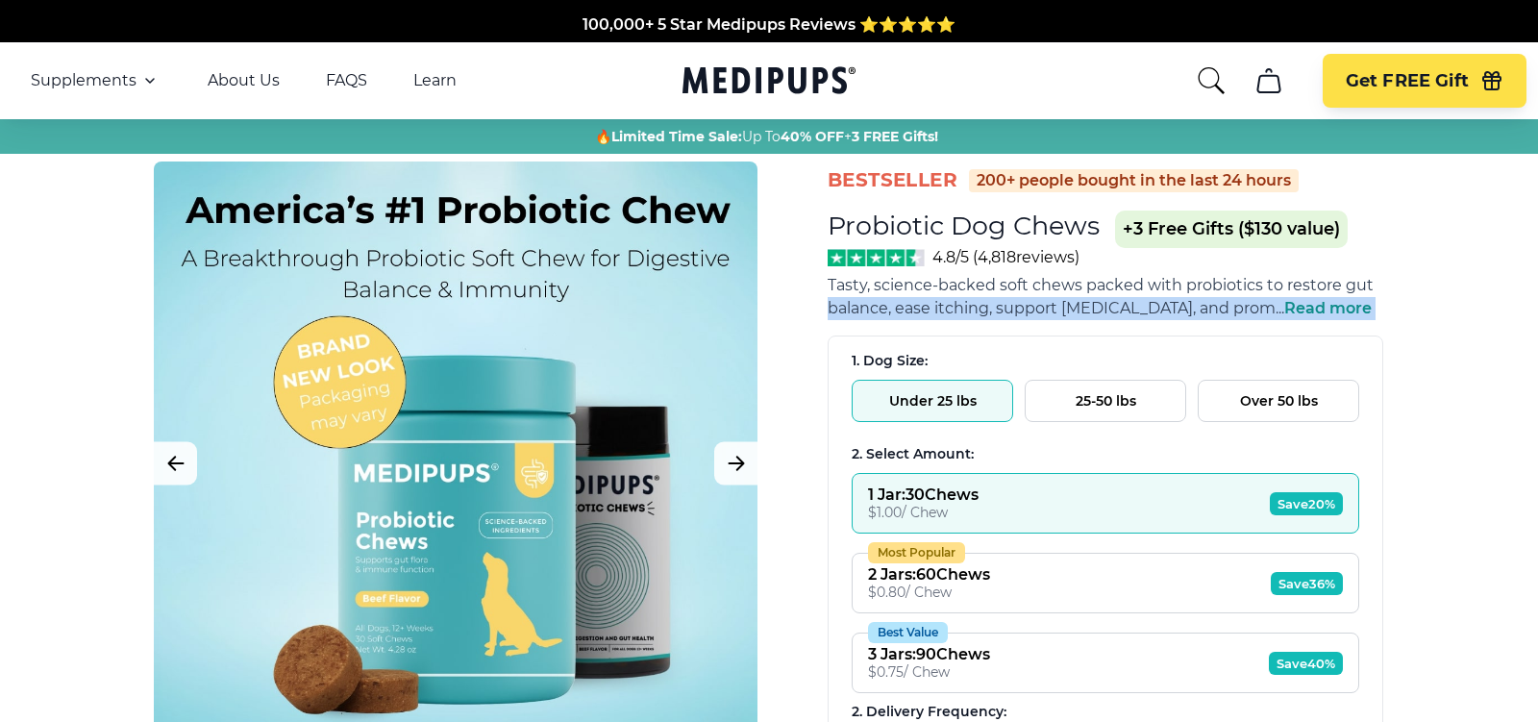
click at [895, 303] on span "balance, ease itching, support [MEDICAL_DATA], and prom" at bounding box center [1052, 308] width 448 height 18
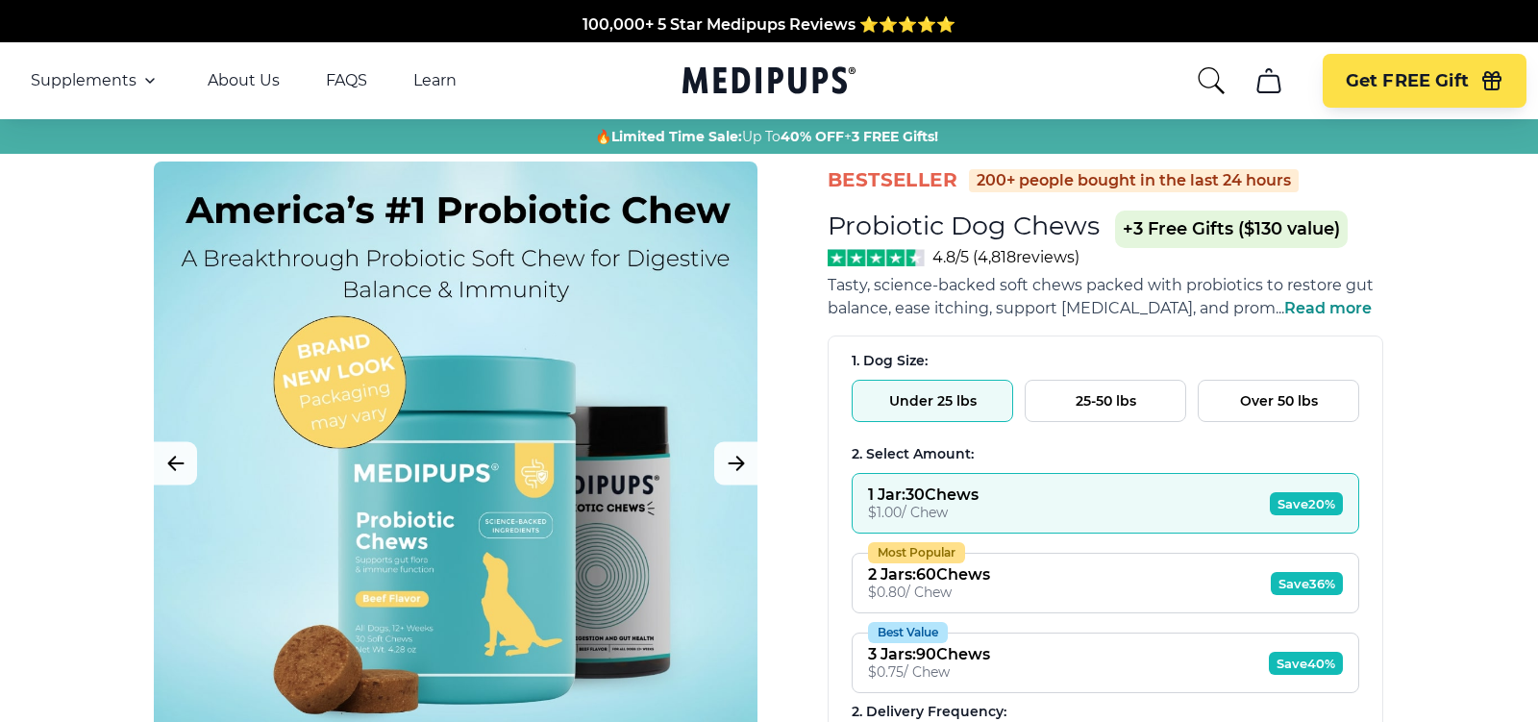
click at [895, 294] on span "Tasty, science-backed soft chews packed with probiotics to restore gut" at bounding box center [1101, 285] width 546 height 18
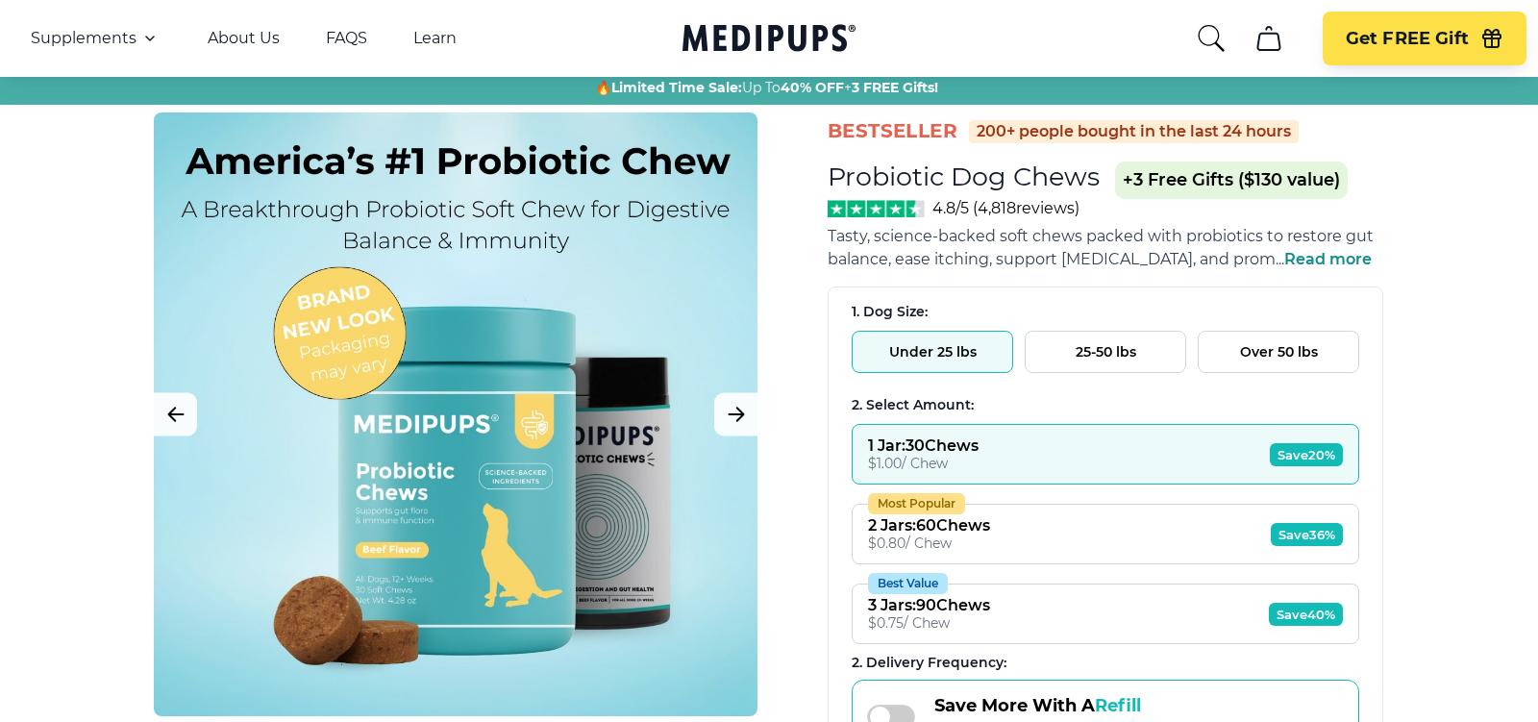
click at [1073, 357] on button "25-50 lbs" at bounding box center [1106, 352] width 162 height 42
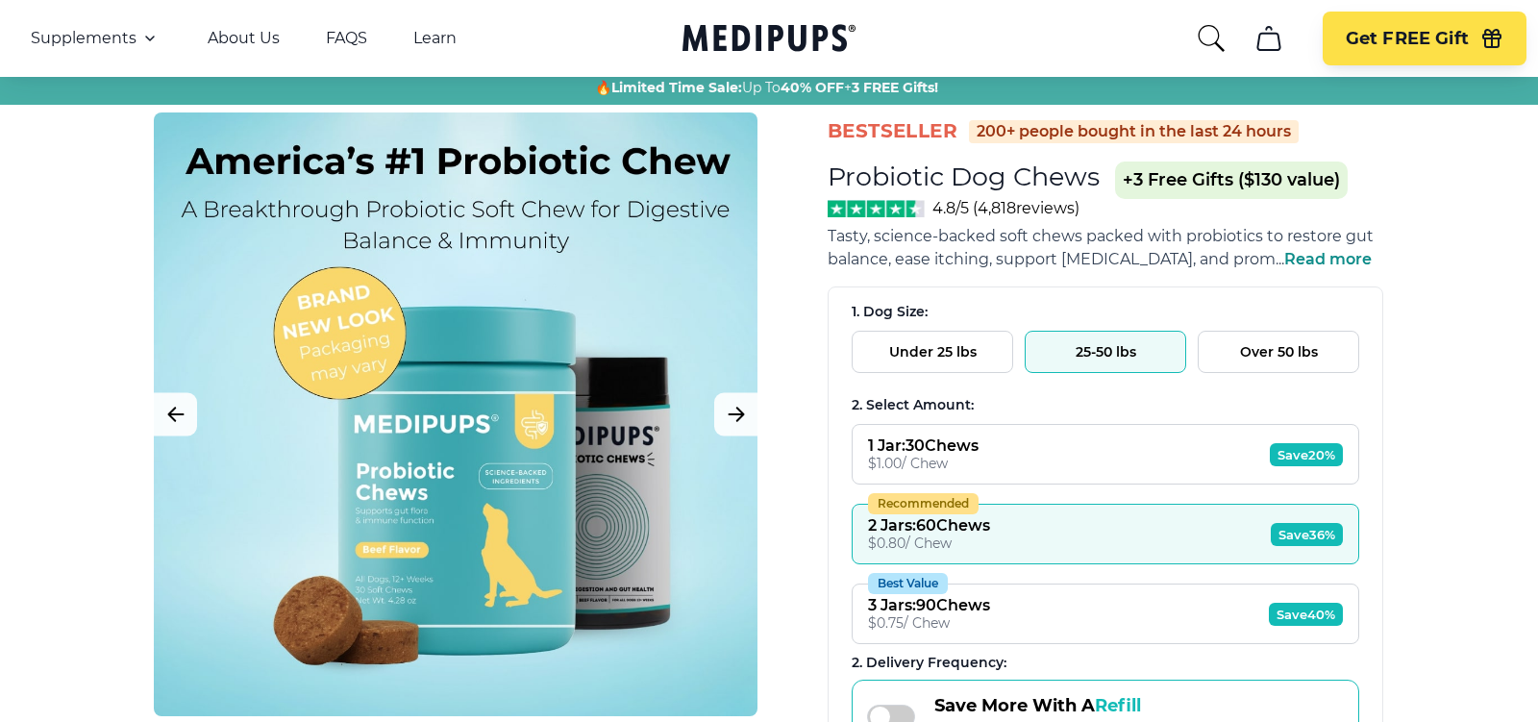
click at [1214, 335] on button "Over 50 lbs" at bounding box center [1279, 352] width 162 height 42
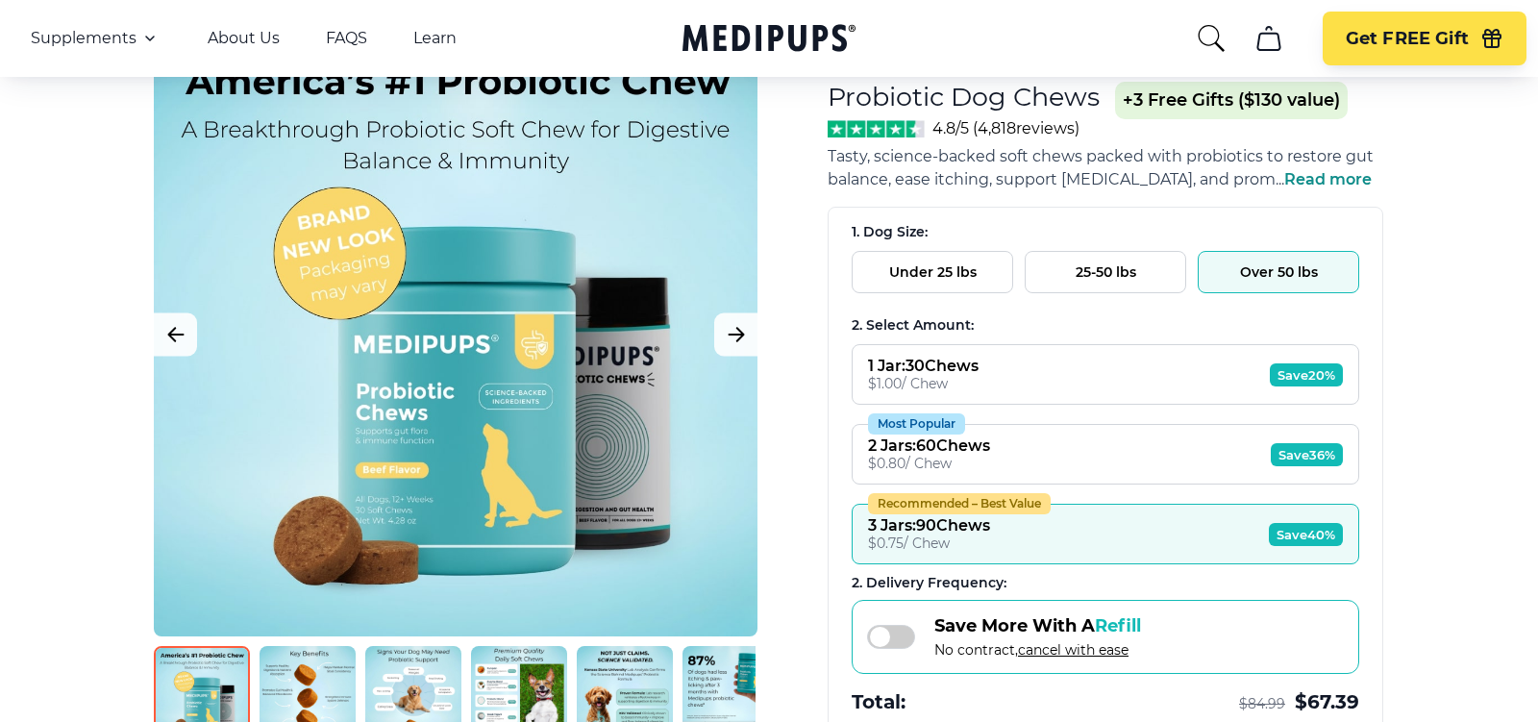
scroll to position [133, 0]
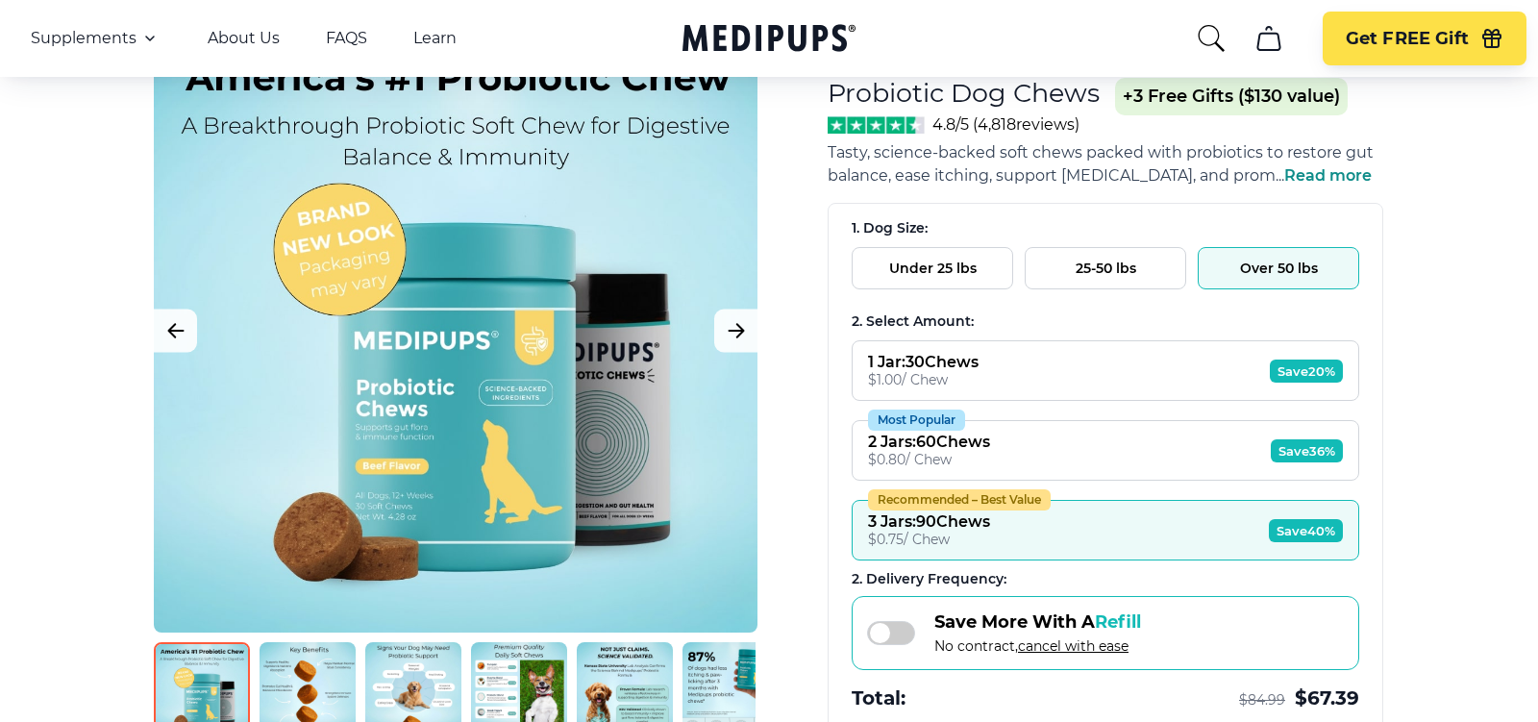
click at [914, 611] on div "Save More With A Refill No contract, cancel with ease" at bounding box center [1004, 632] width 274 height 43
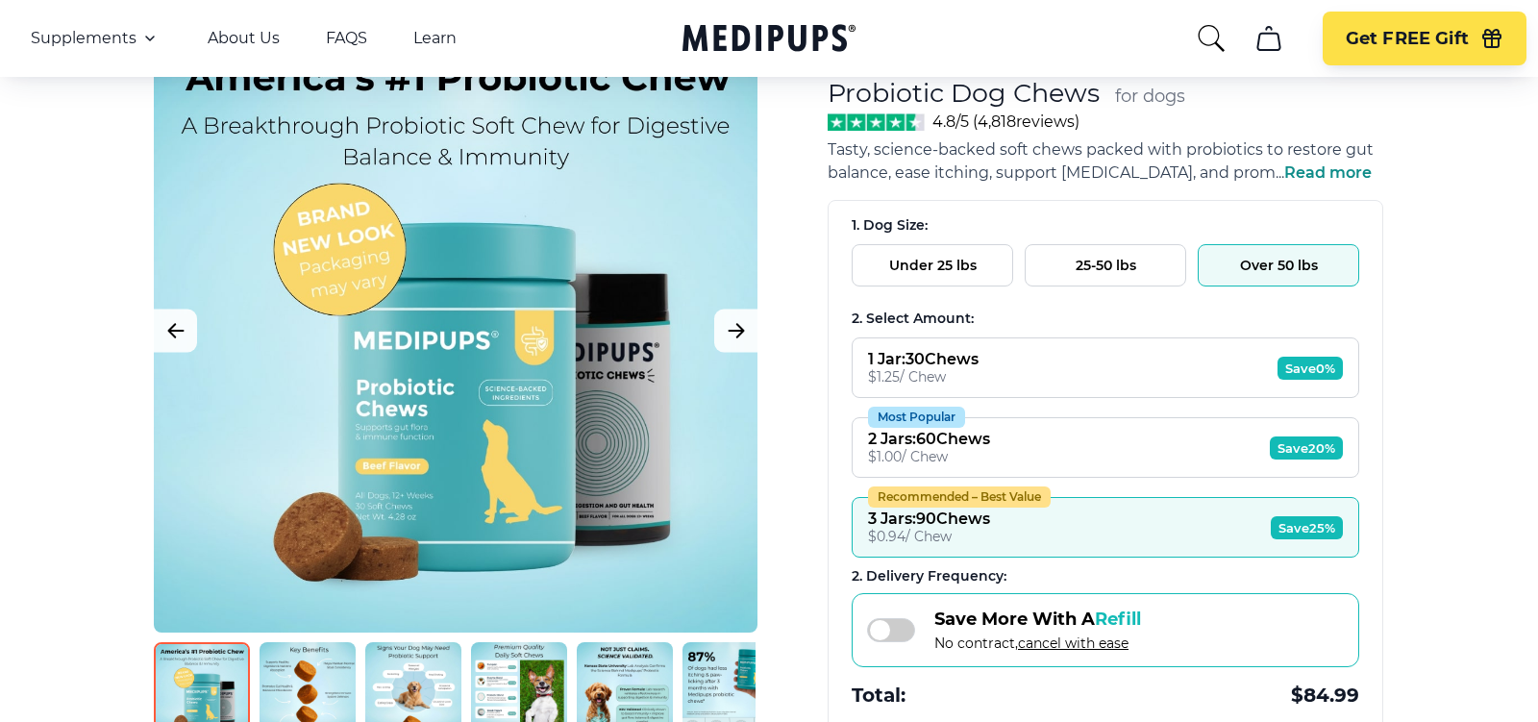
click at [754, 23] on icon "Medipups" at bounding box center [769, 38] width 173 height 36
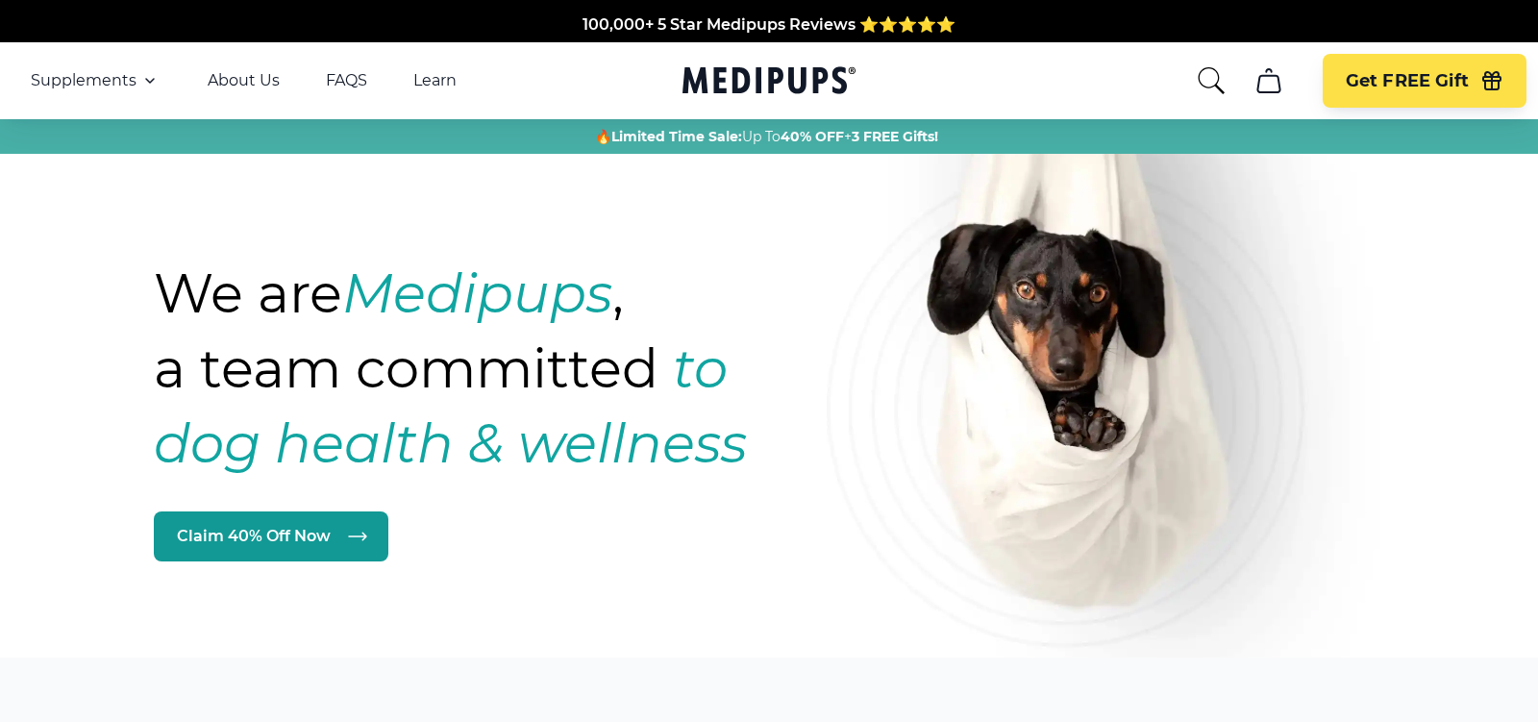
click at [490, 127] on div "🔥 Limited Time Sale: Up To 40% OFF + 3 FREE Gifts!" at bounding box center [767, 136] width 1510 height 19
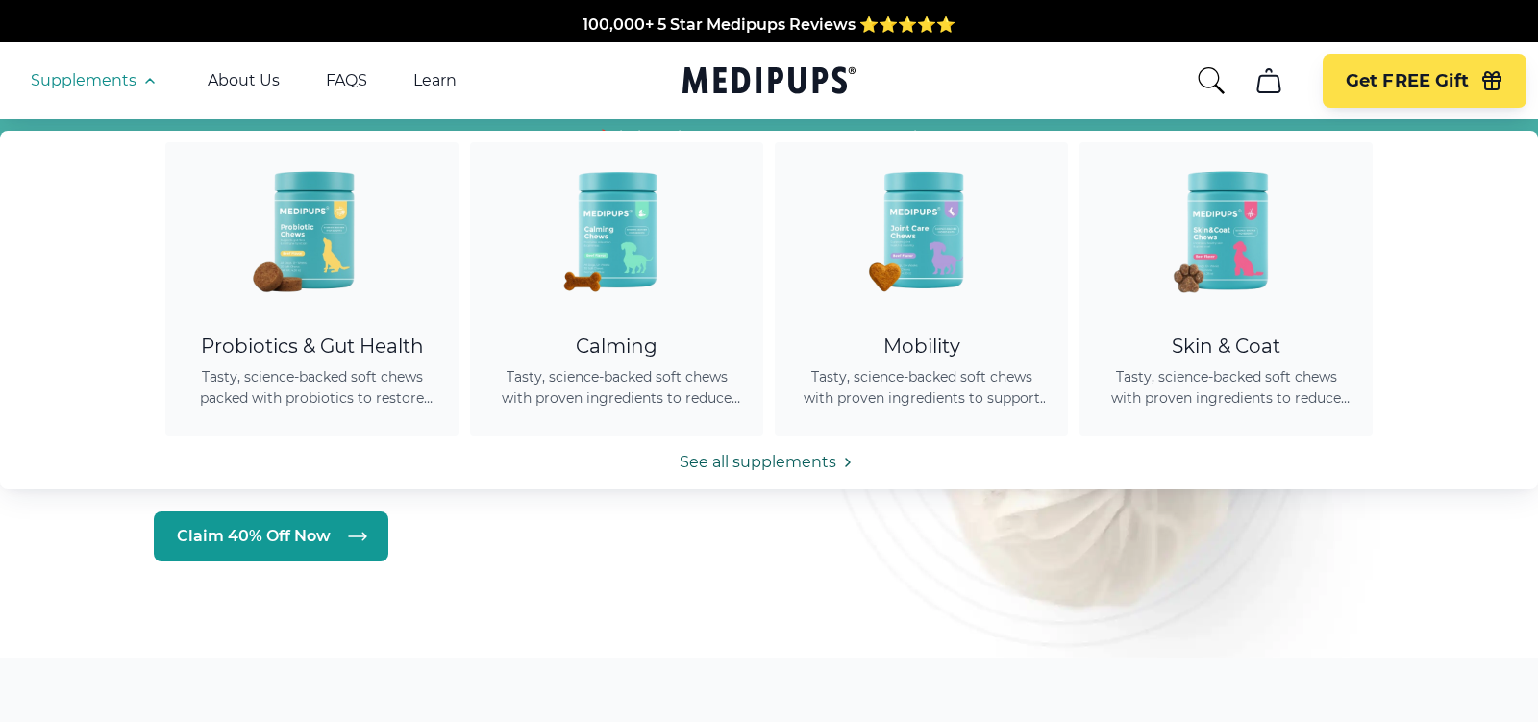
click at [739, 459] on link "See all supplements" at bounding box center [769, 462] width 1538 height 23
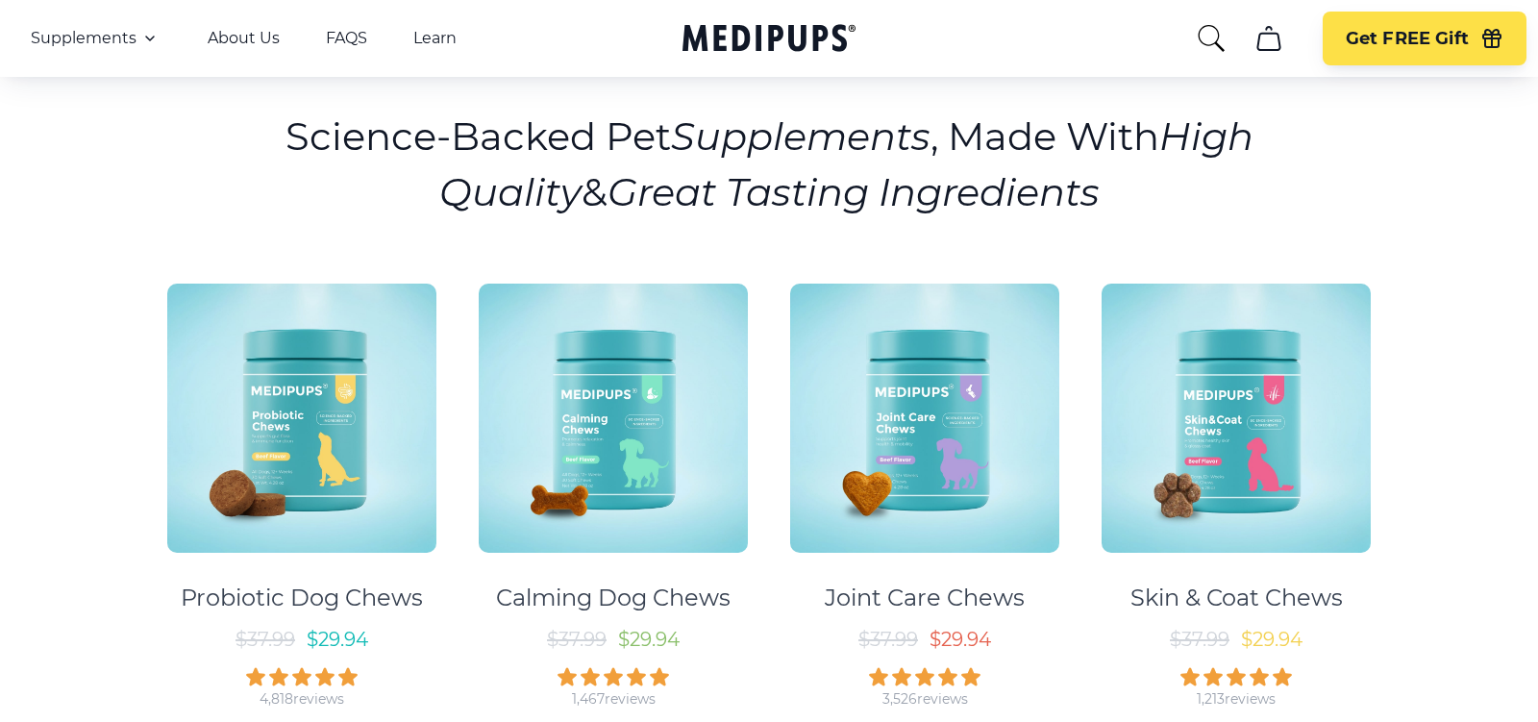
scroll to position [126, 0]
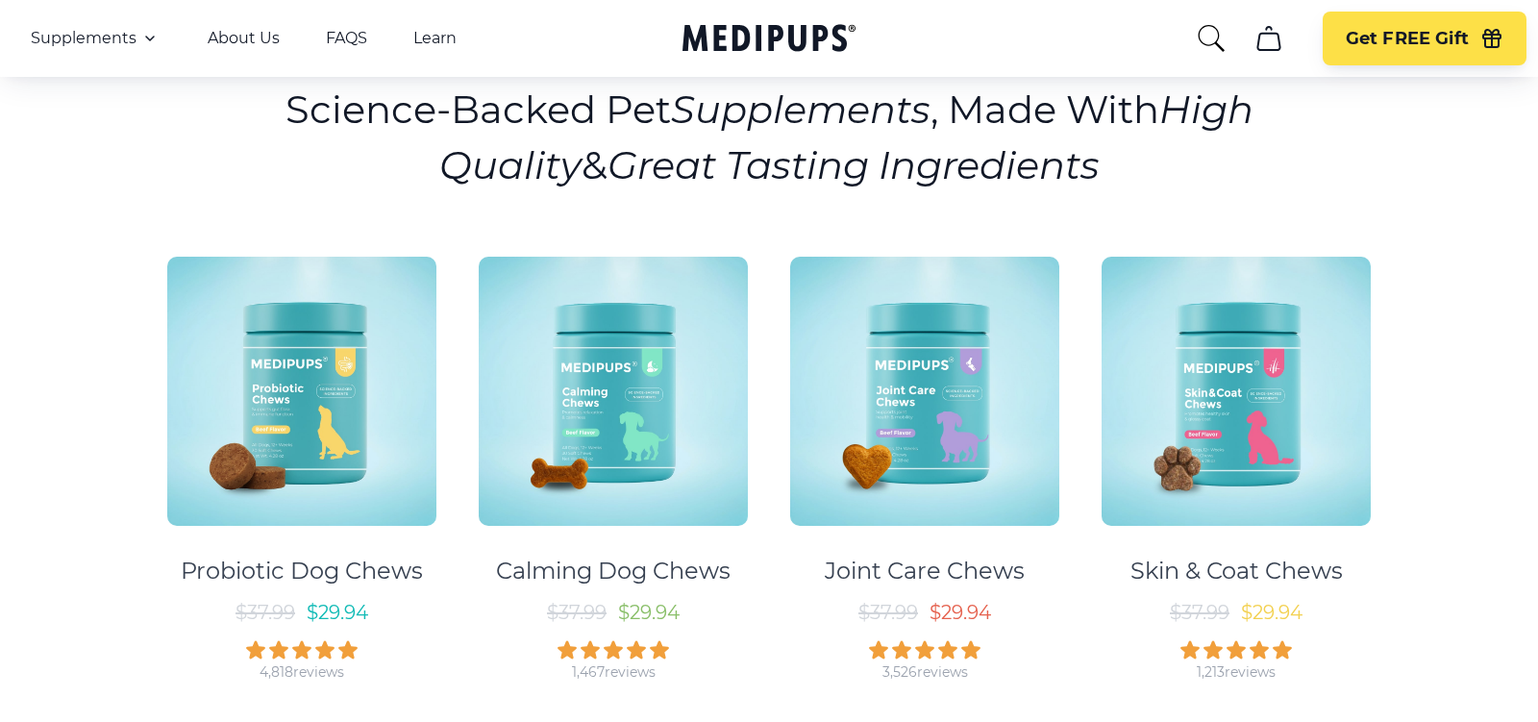
click at [417, 447] on img at bounding box center [301, 391] width 269 height 269
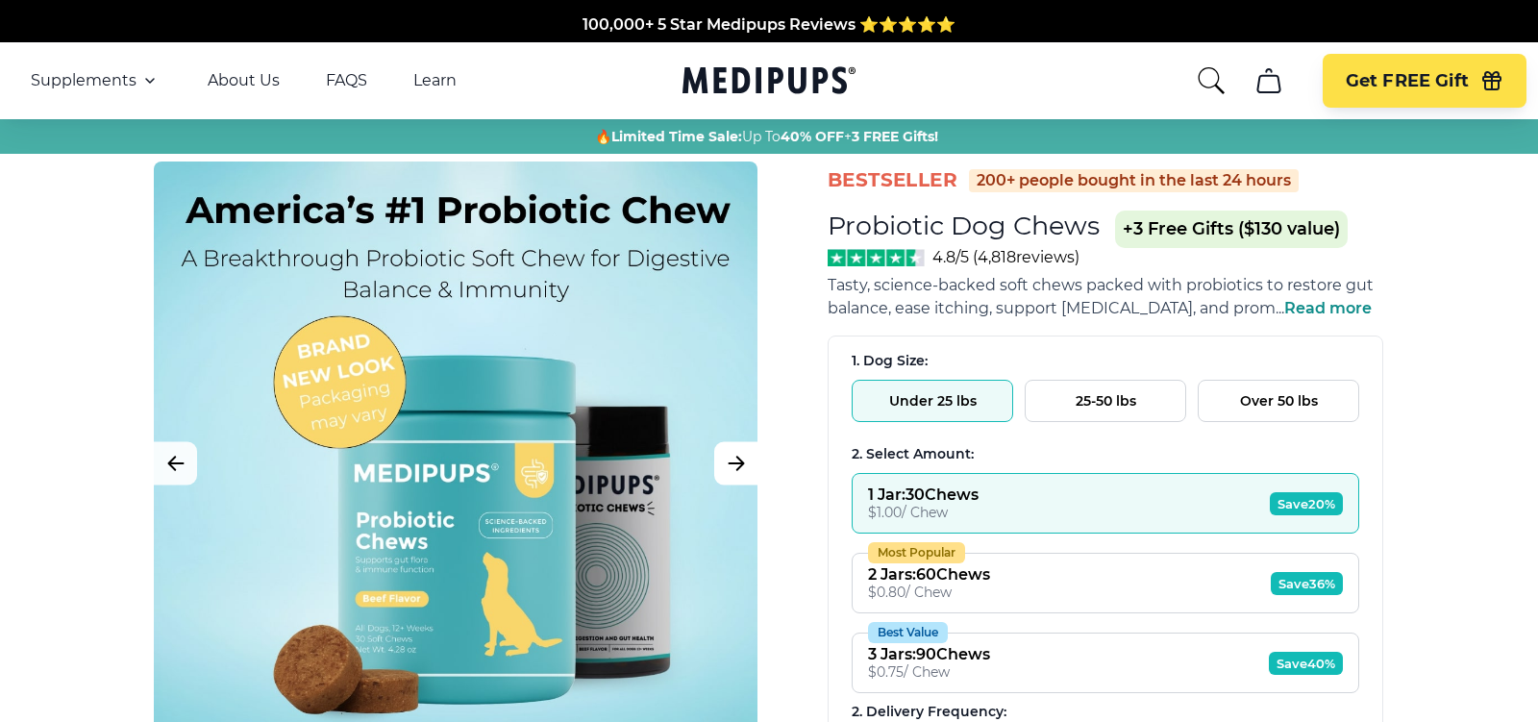
click at [736, 465] on icon "Next Image" at bounding box center [736, 464] width 23 height 24
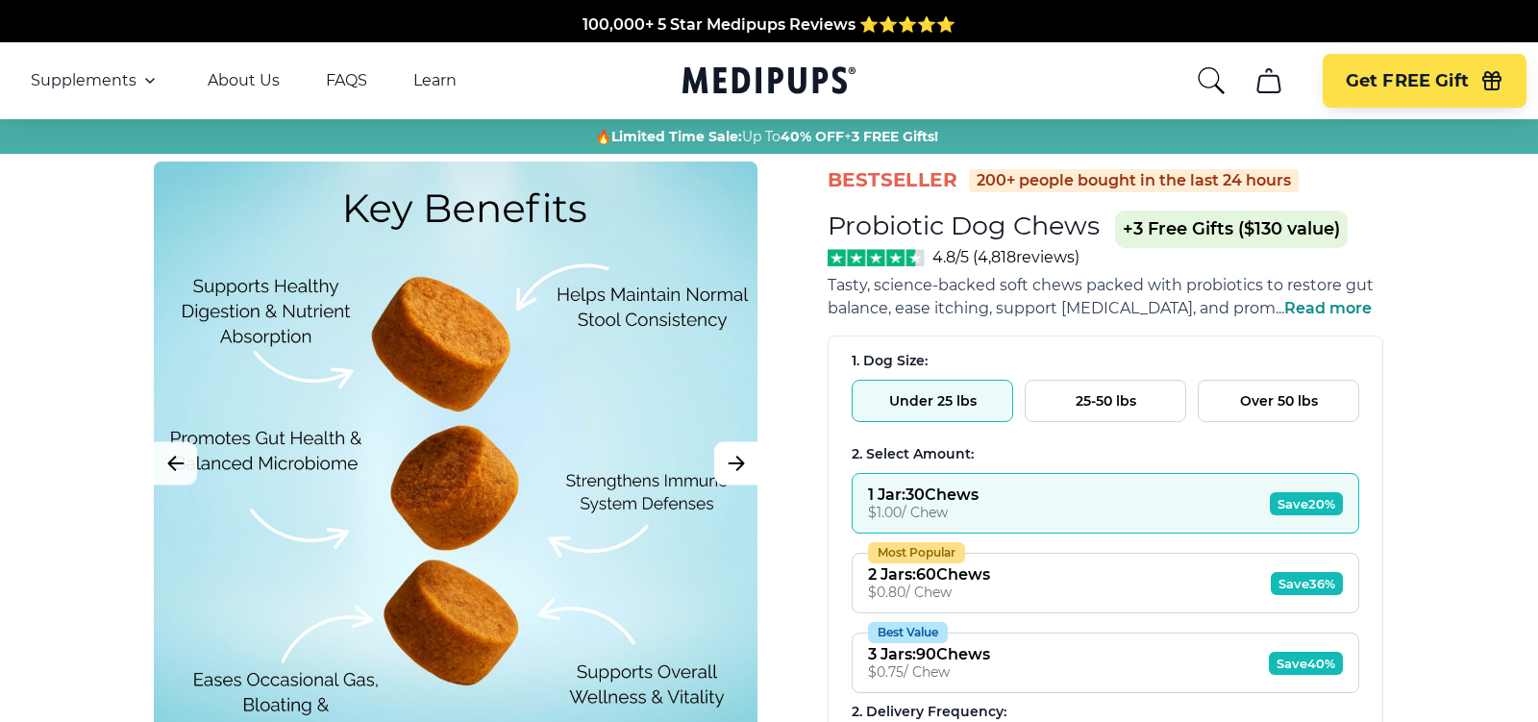
click at [736, 465] on icon "Next Image" at bounding box center [736, 464] width 23 height 24
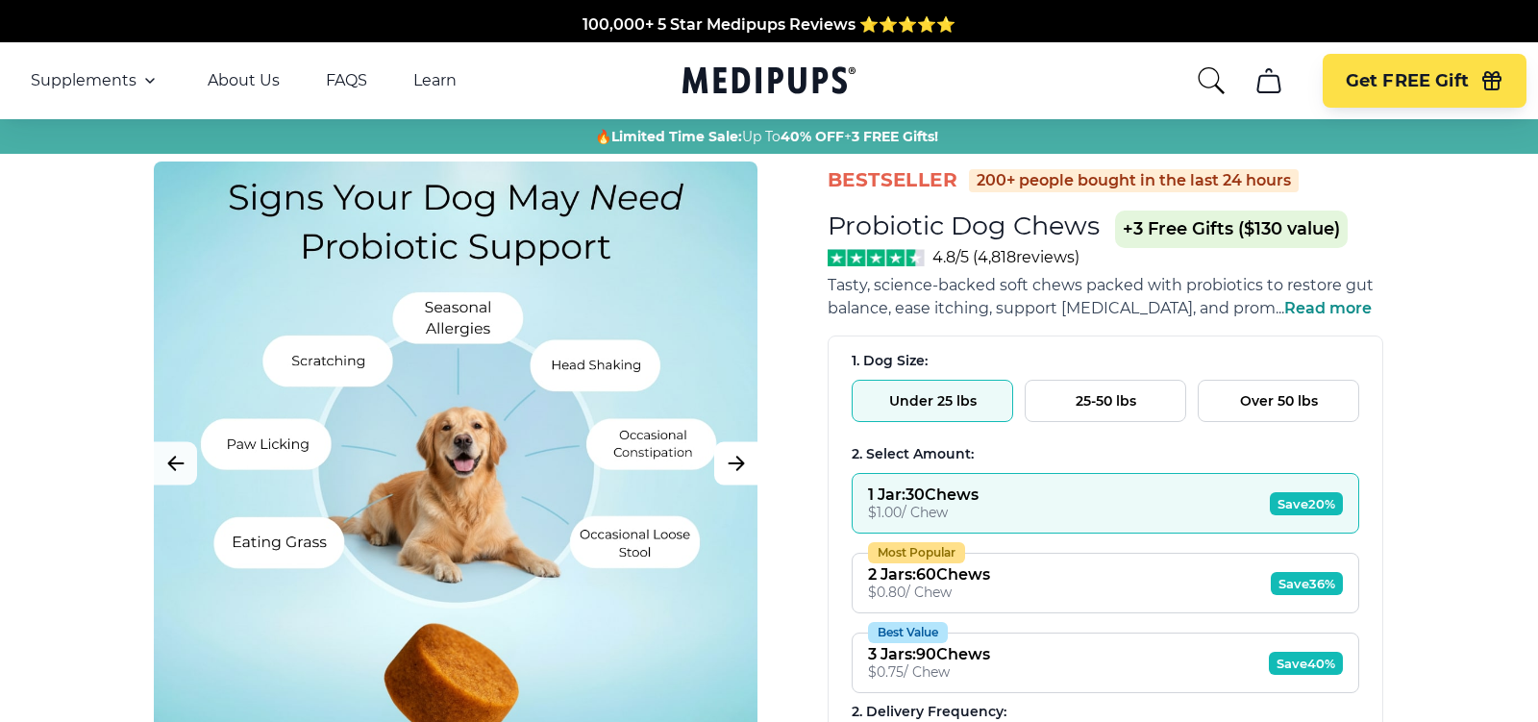
click at [736, 465] on icon "Next Image" at bounding box center [736, 464] width 23 height 24
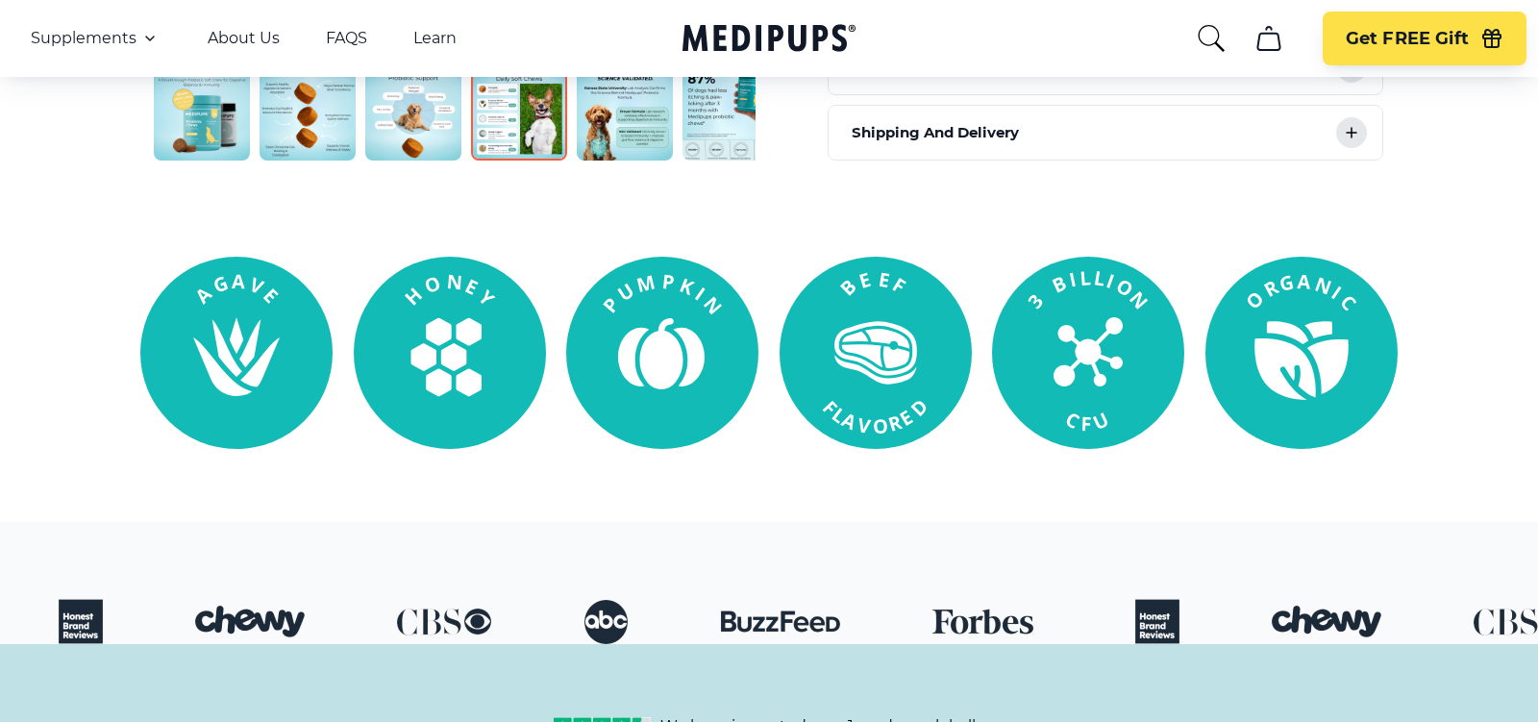
scroll to position [1016, 0]
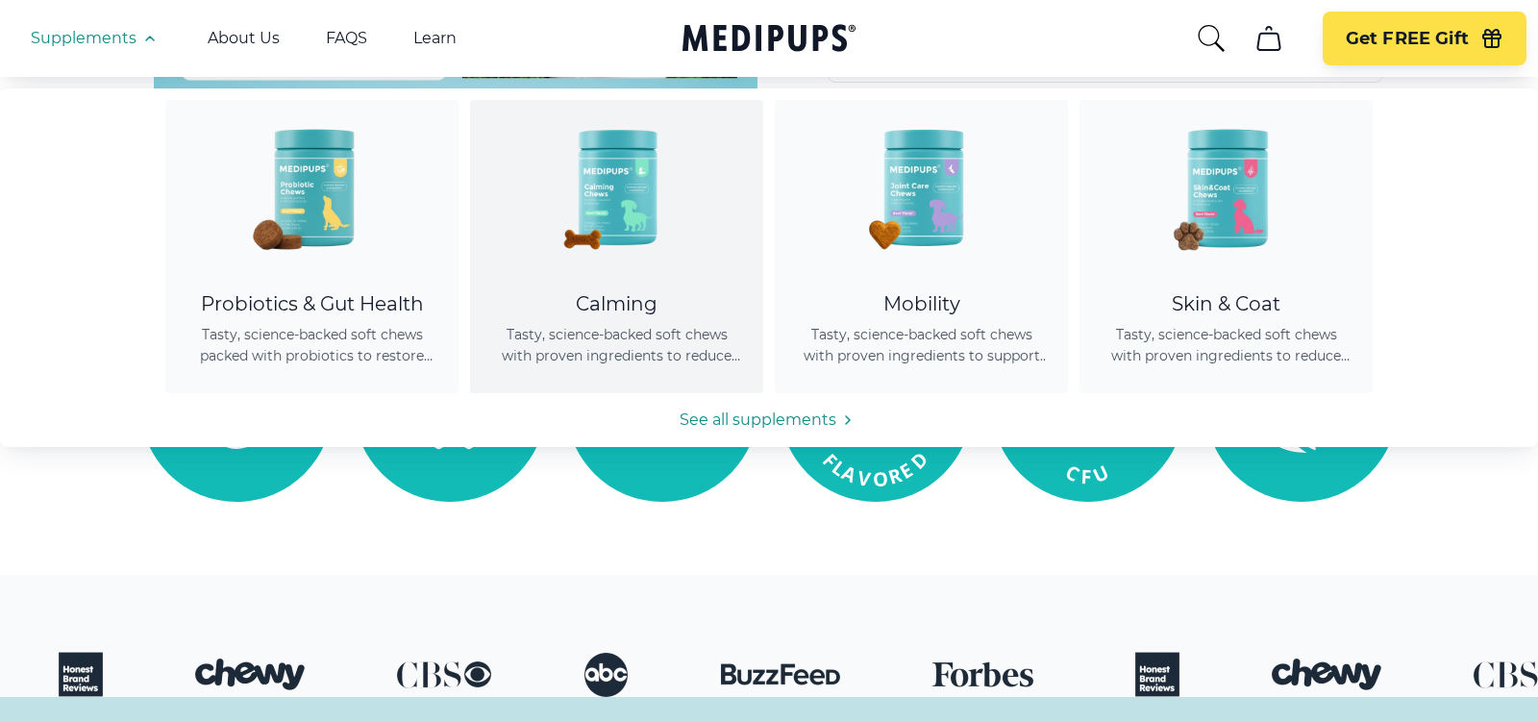
click at [679, 224] on img at bounding box center [617, 186] width 173 height 173
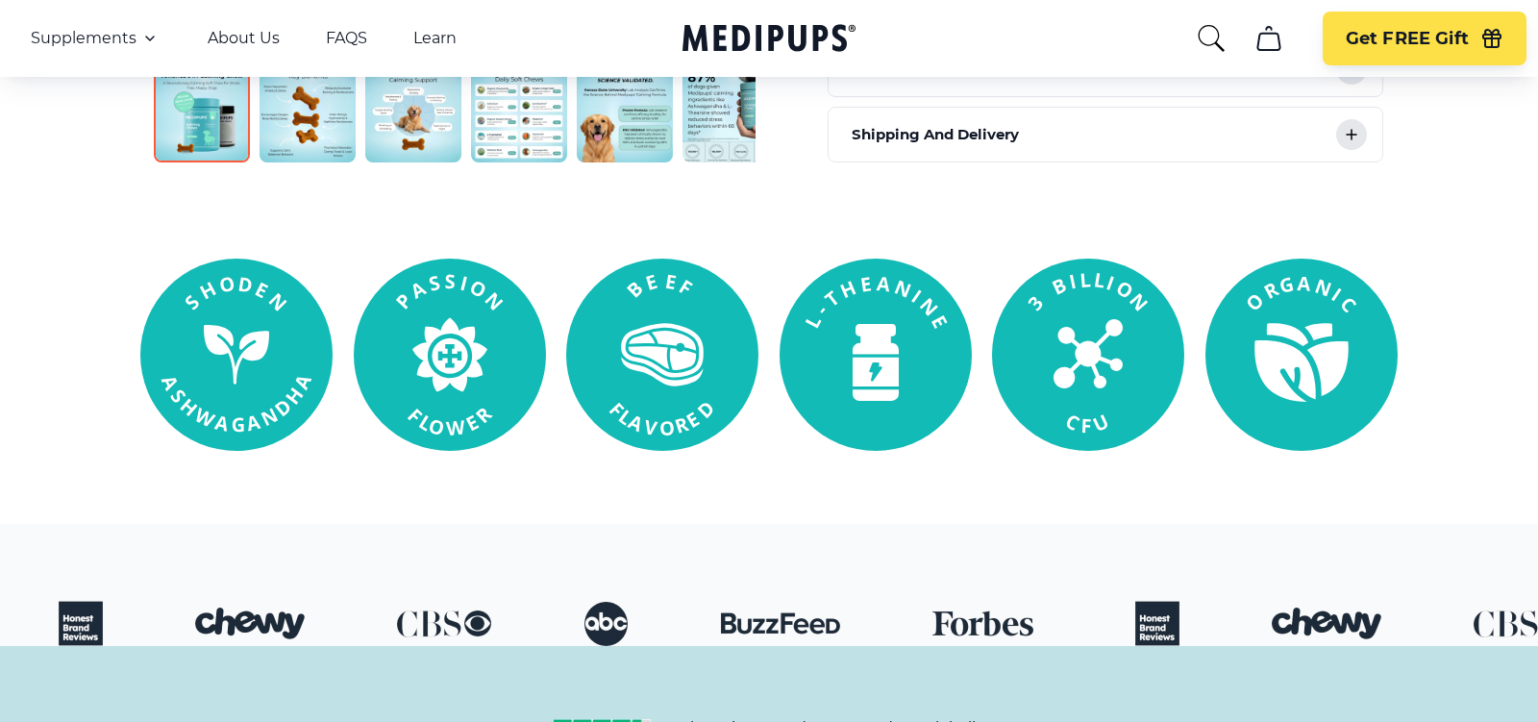
scroll to position [894, 0]
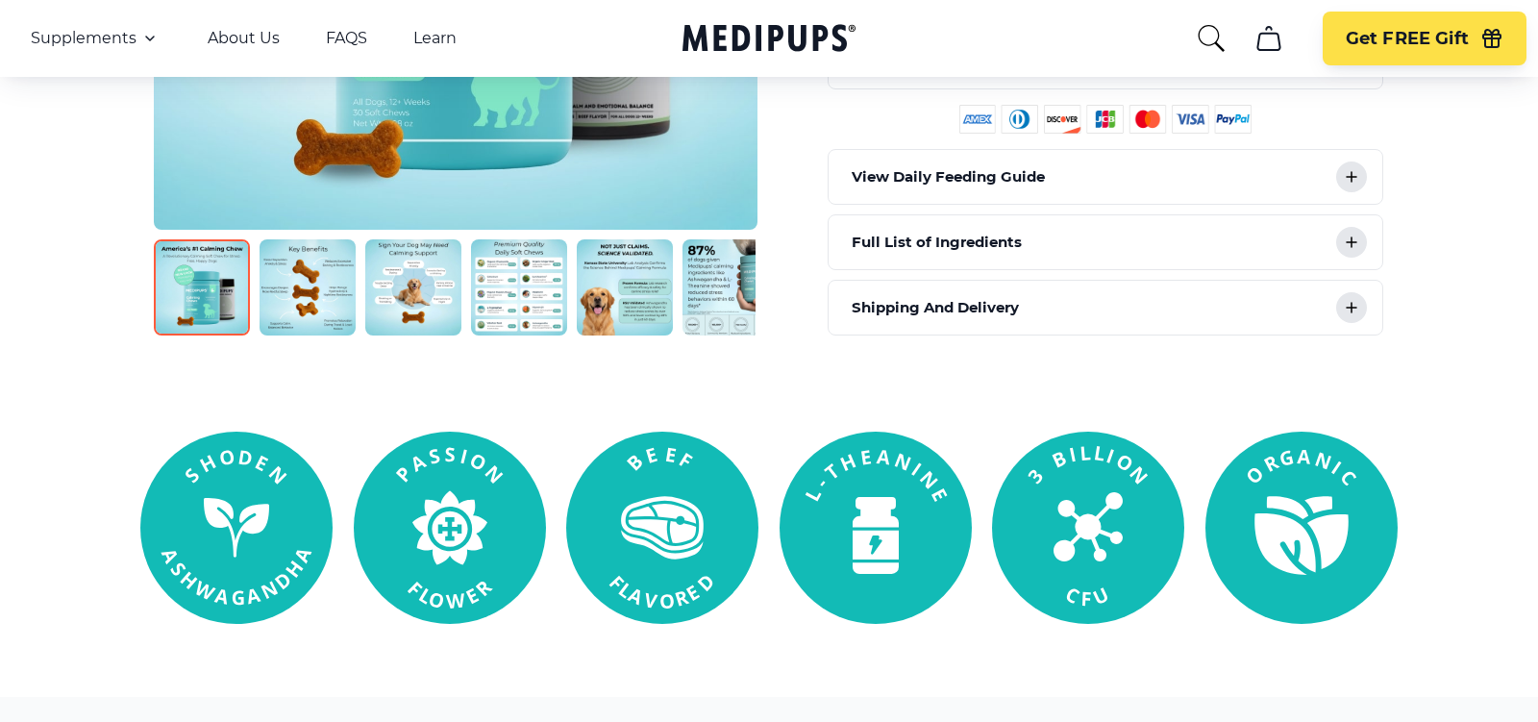
click at [936, 231] on p "Full List of Ingredients" at bounding box center [937, 242] width 170 height 23
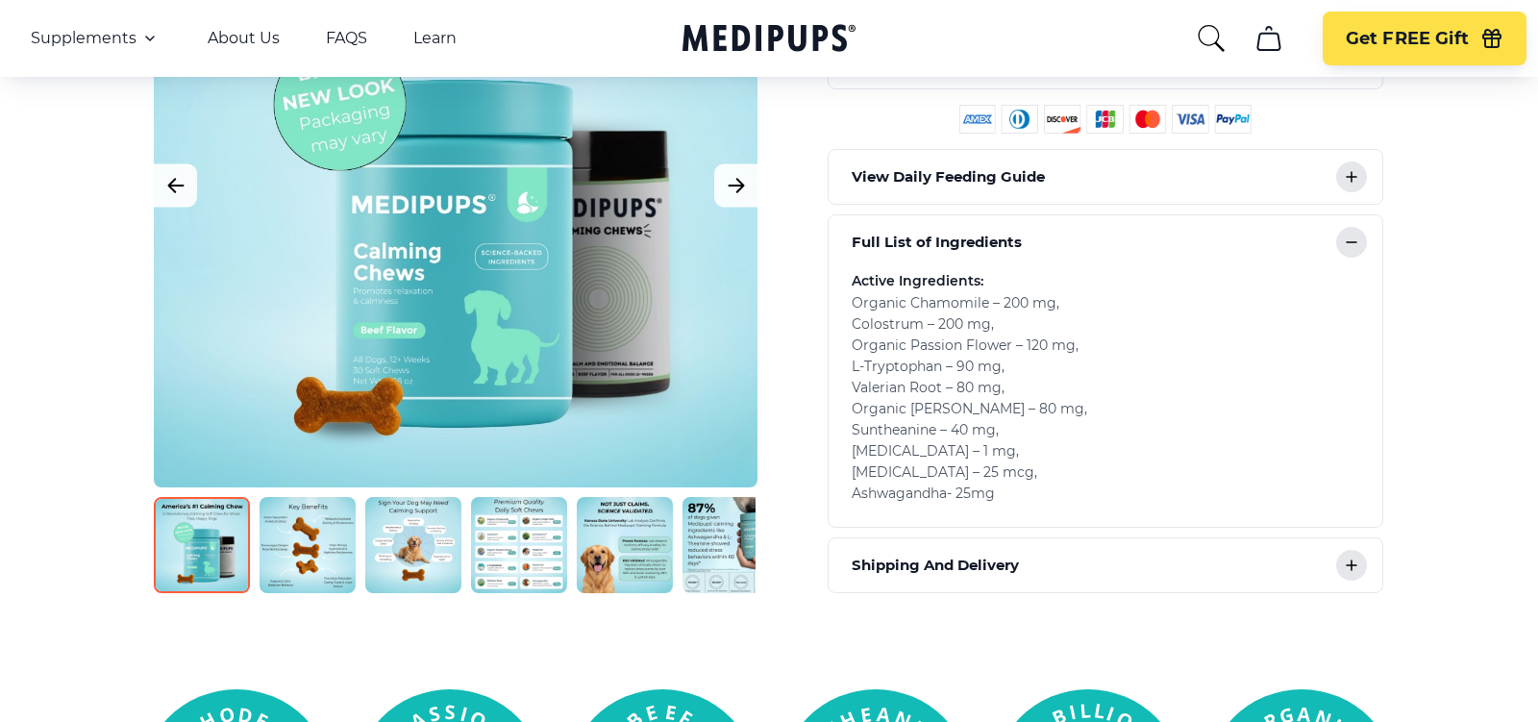
click at [936, 231] on p "Full List of Ingredients" at bounding box center [937, 242] width 170 height 23
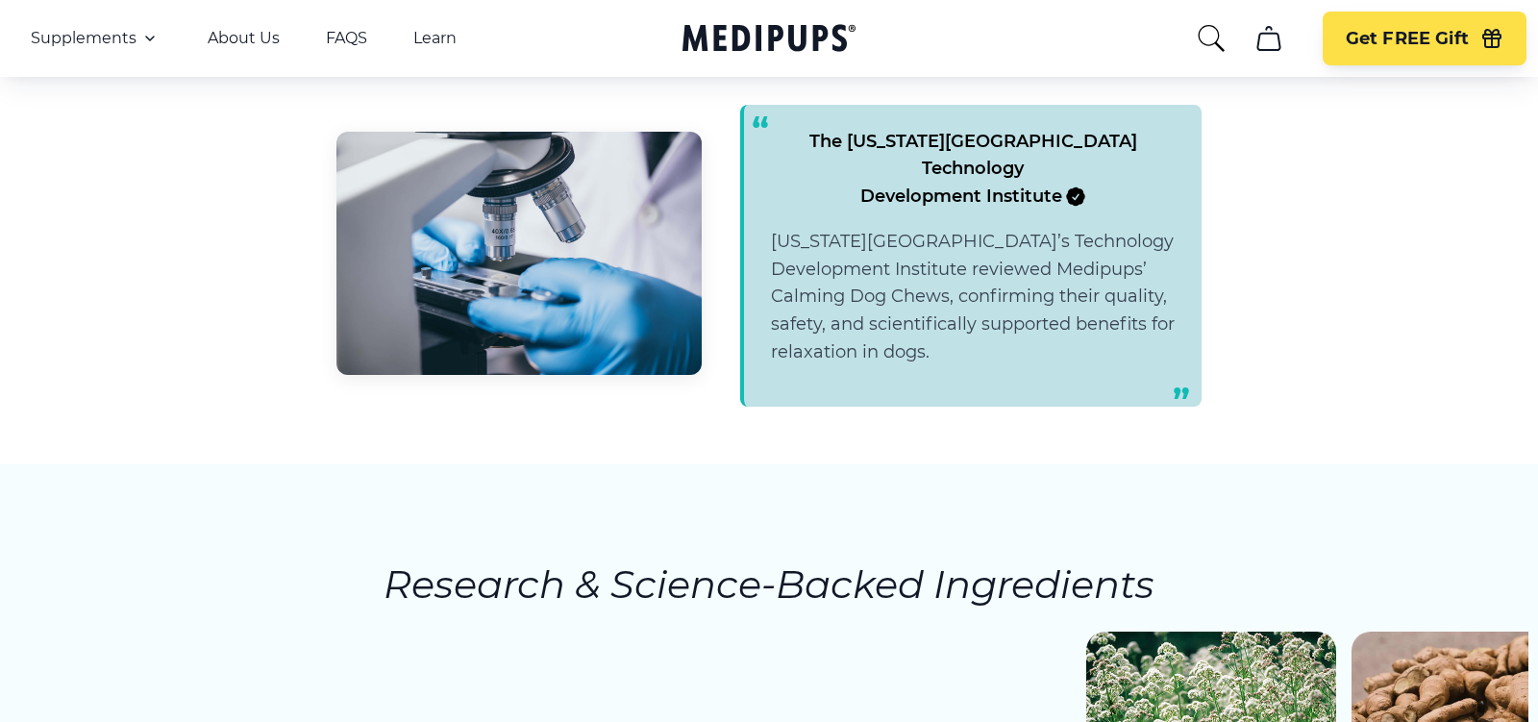
scroll to position [2780, 0]
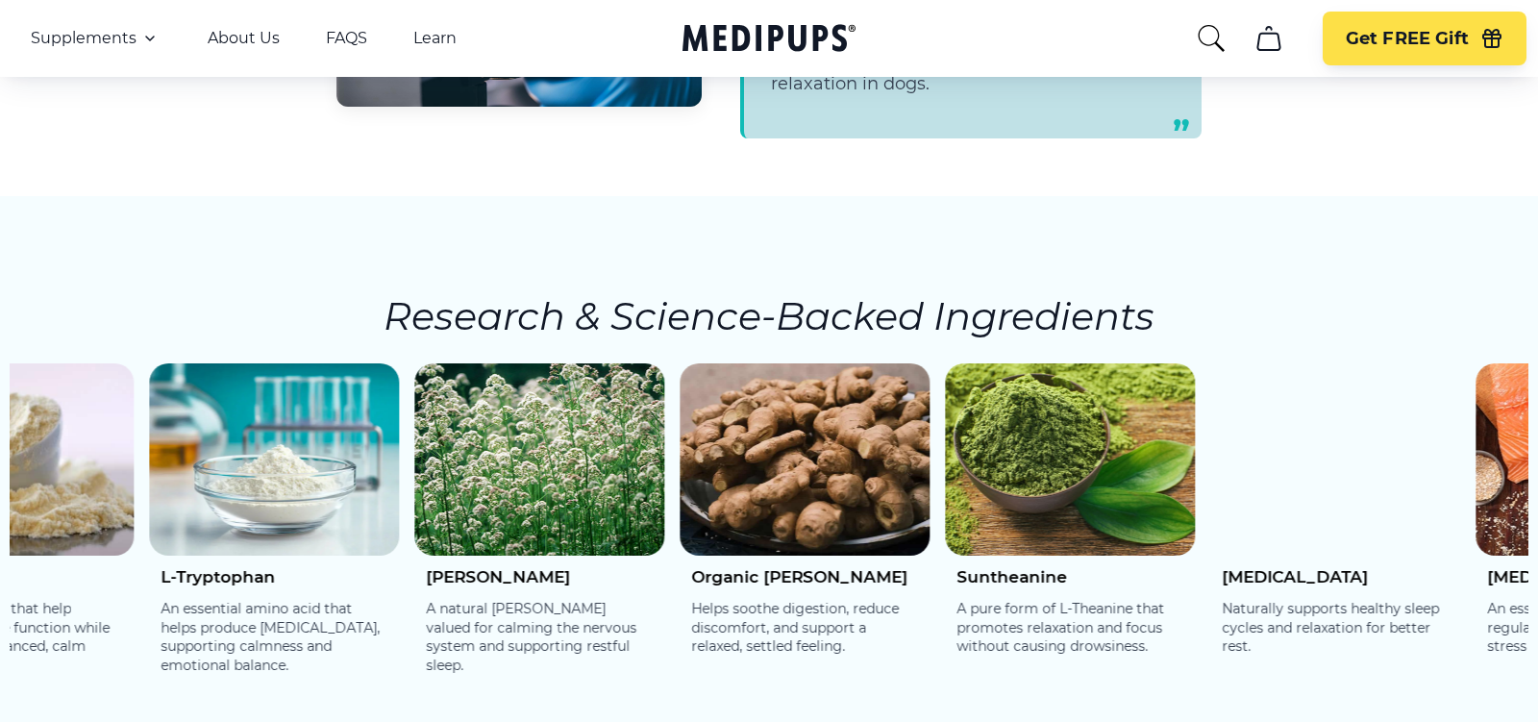
drag, startPoint x: 1169, startPoint y: 504, endPoint x: 326, endPoint y: 483, distance: 843.5
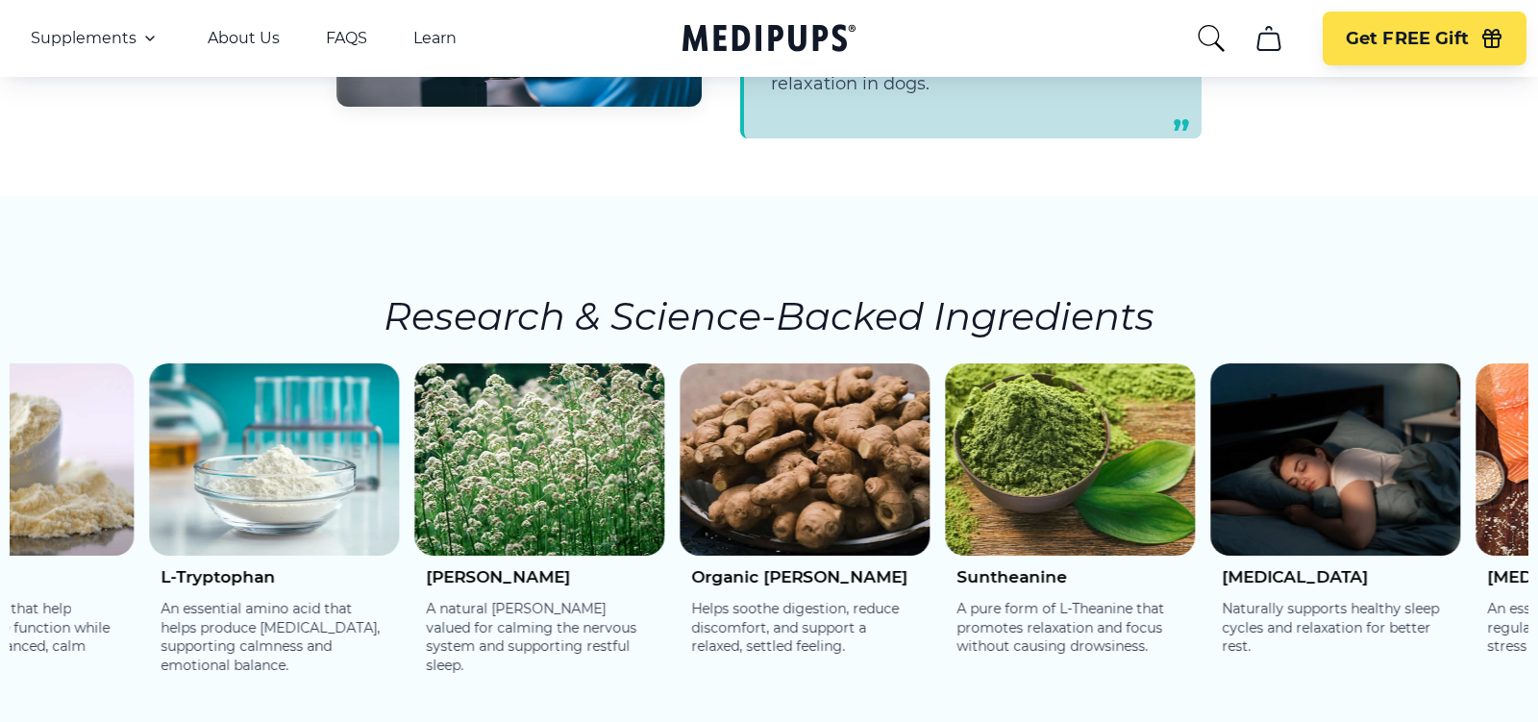
click at [414, 483] on img at bounding box center [539, 459] width 250 height 192
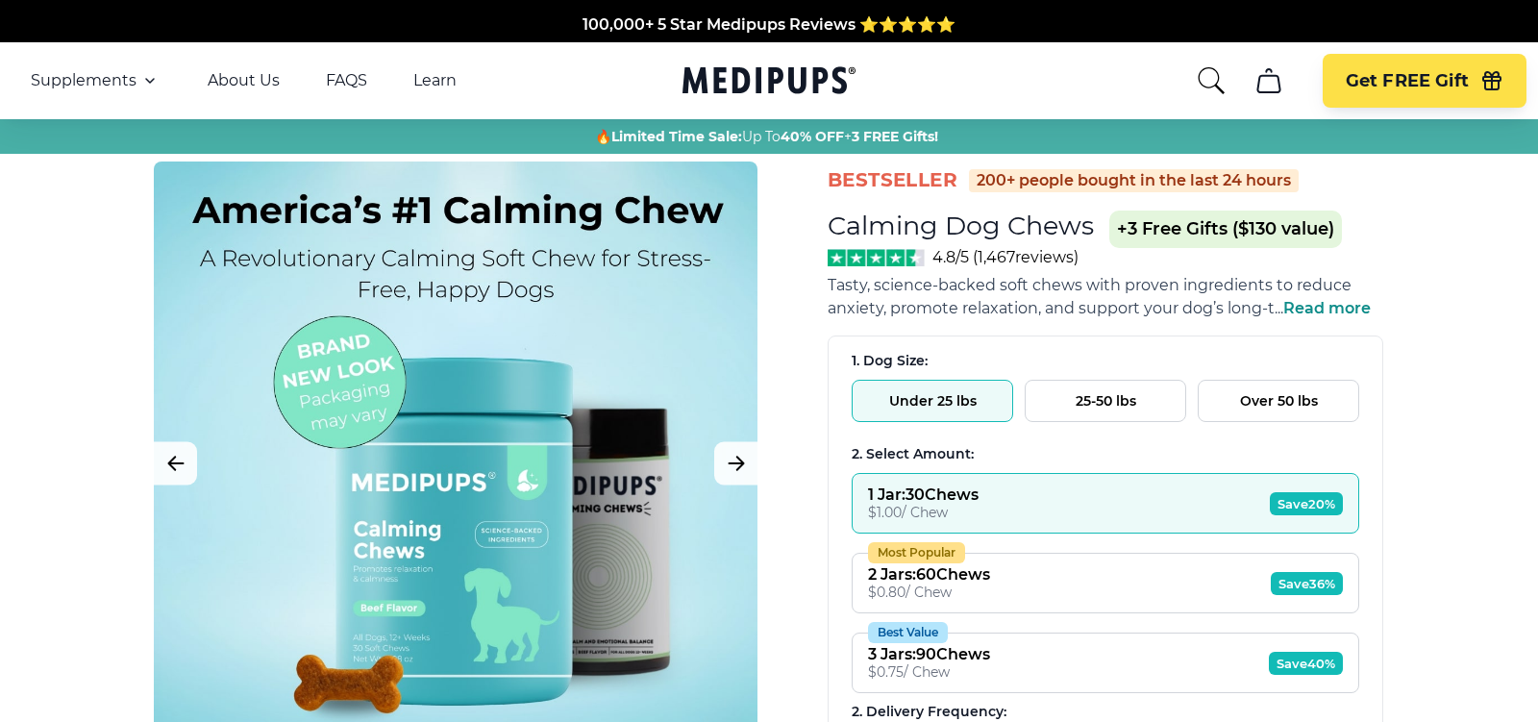
scroll to position [512, 0]
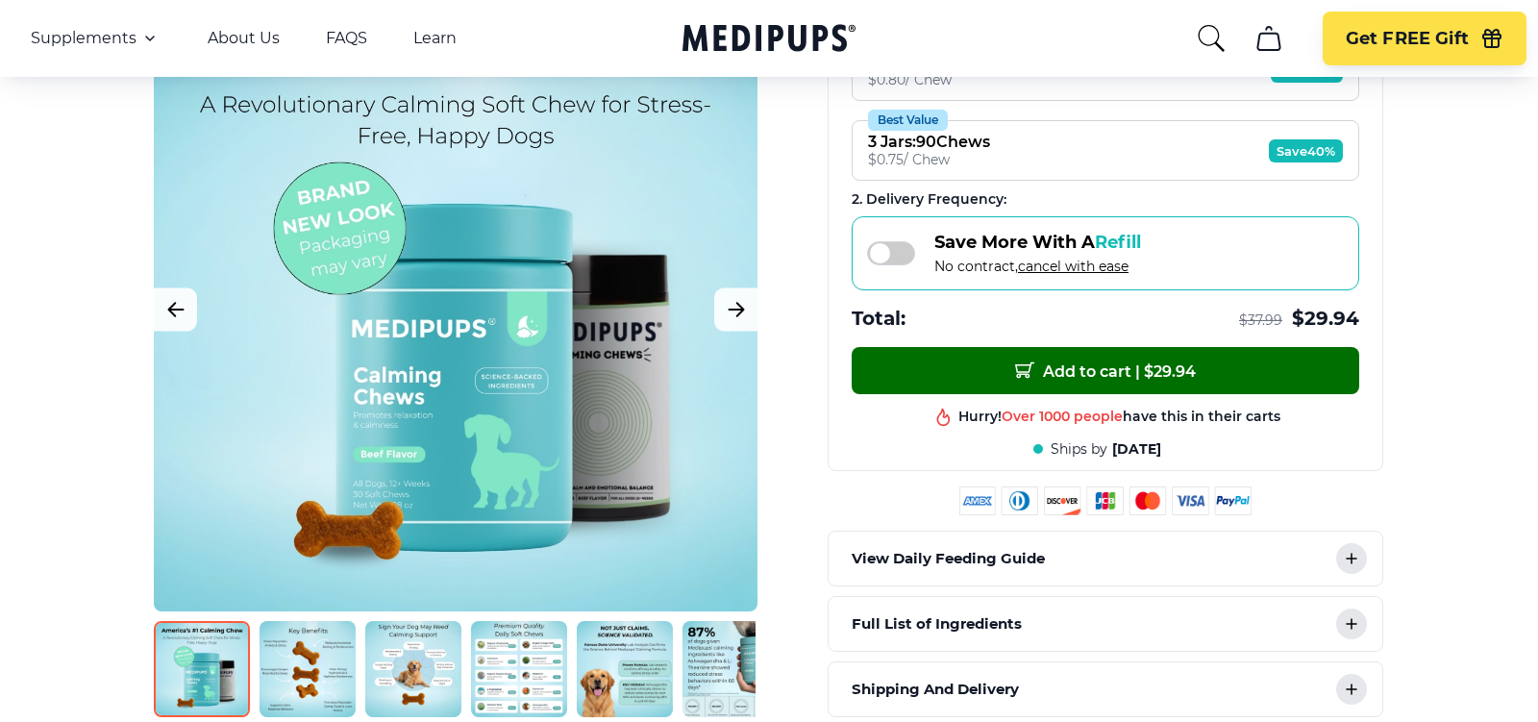
click at [1171, 361] on span "Add to cart | $ 29.94" at bounding box center [1105, 371] width 181 height 20
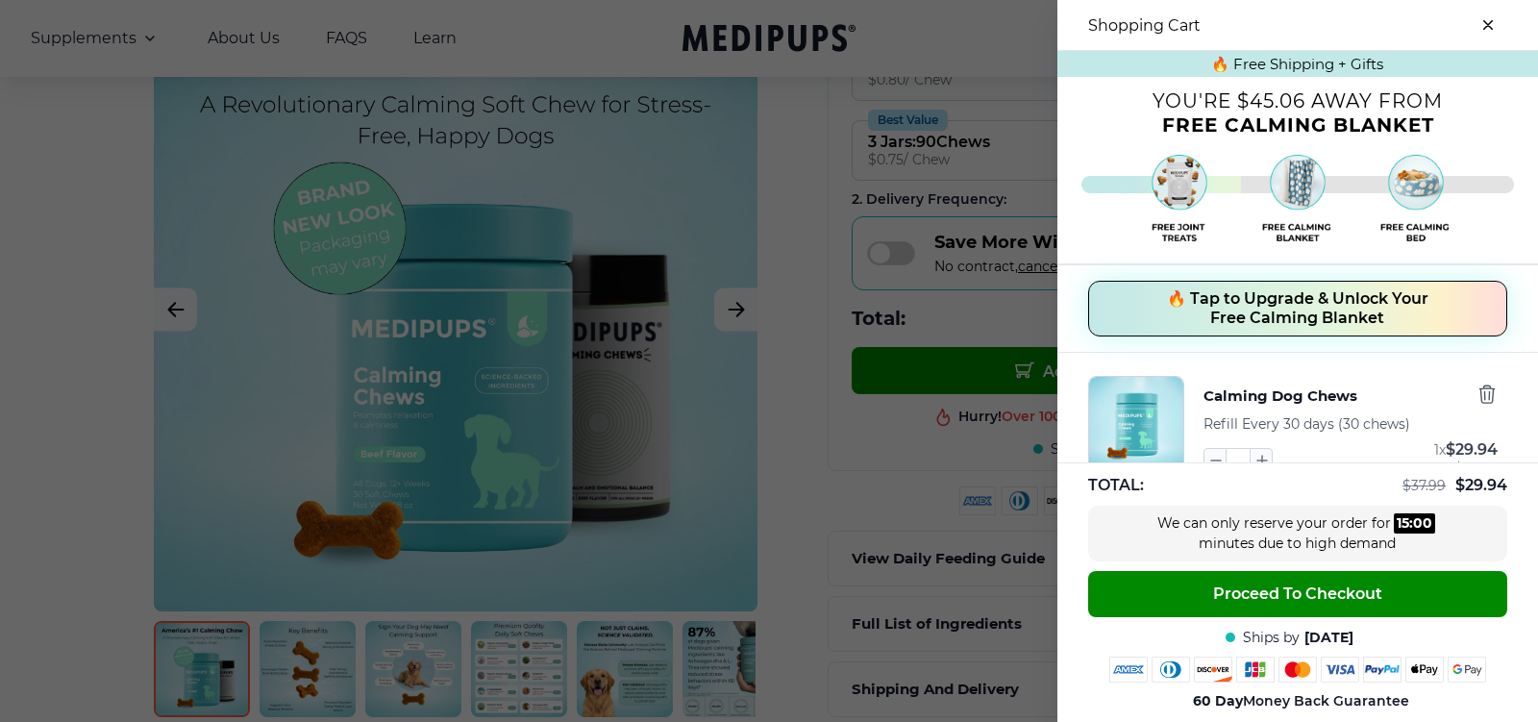
click at [1196, 318] on span "🔥 Tap to Upgrade & Unlock Your Free Calming Blanket" at bounding box center [1298, 308] width 262 height 38
click at [1196, 318] on span "🔥 Tap to Upgrade & Unlock Your Free Calming Dog Bed 🛌" at bounding box center [1298, 308] width 262 height 38
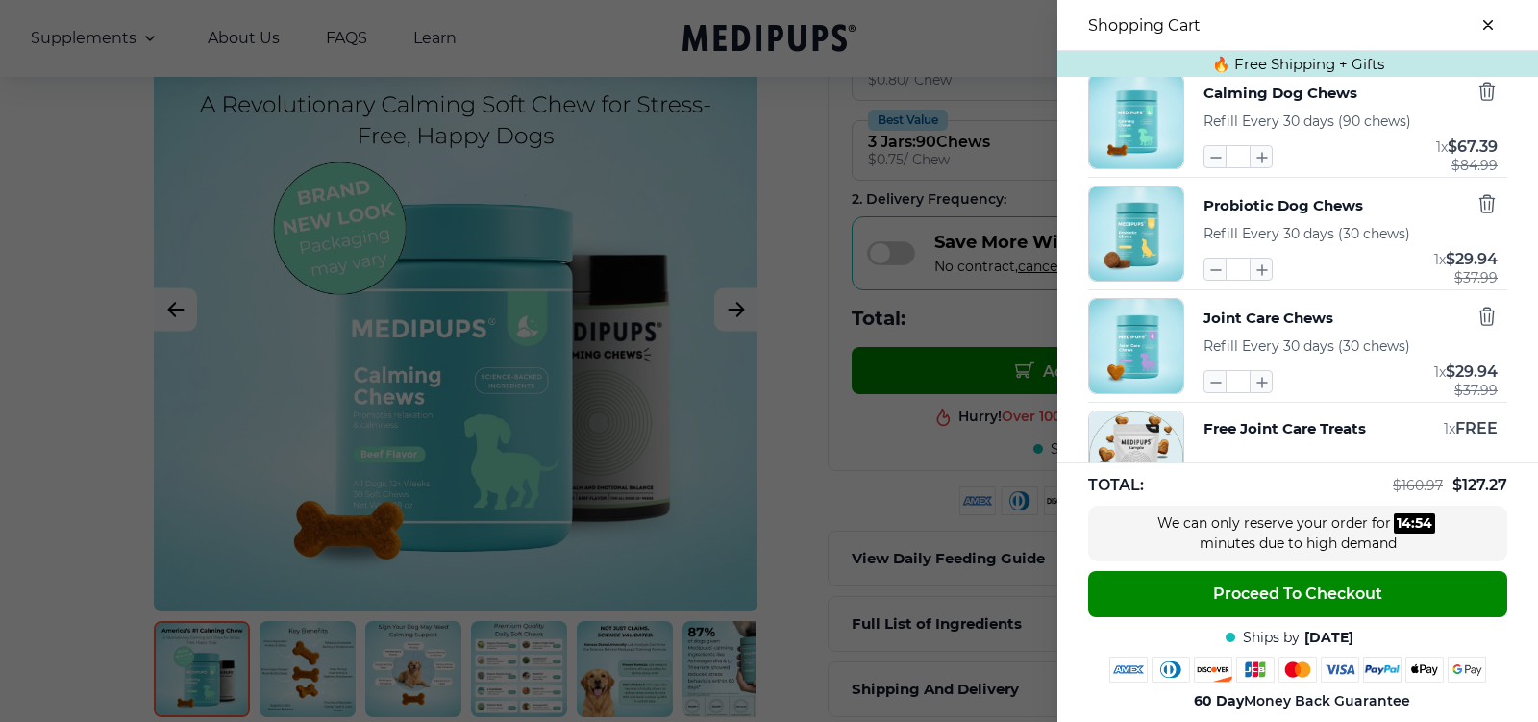
scroll to position [147, 0]
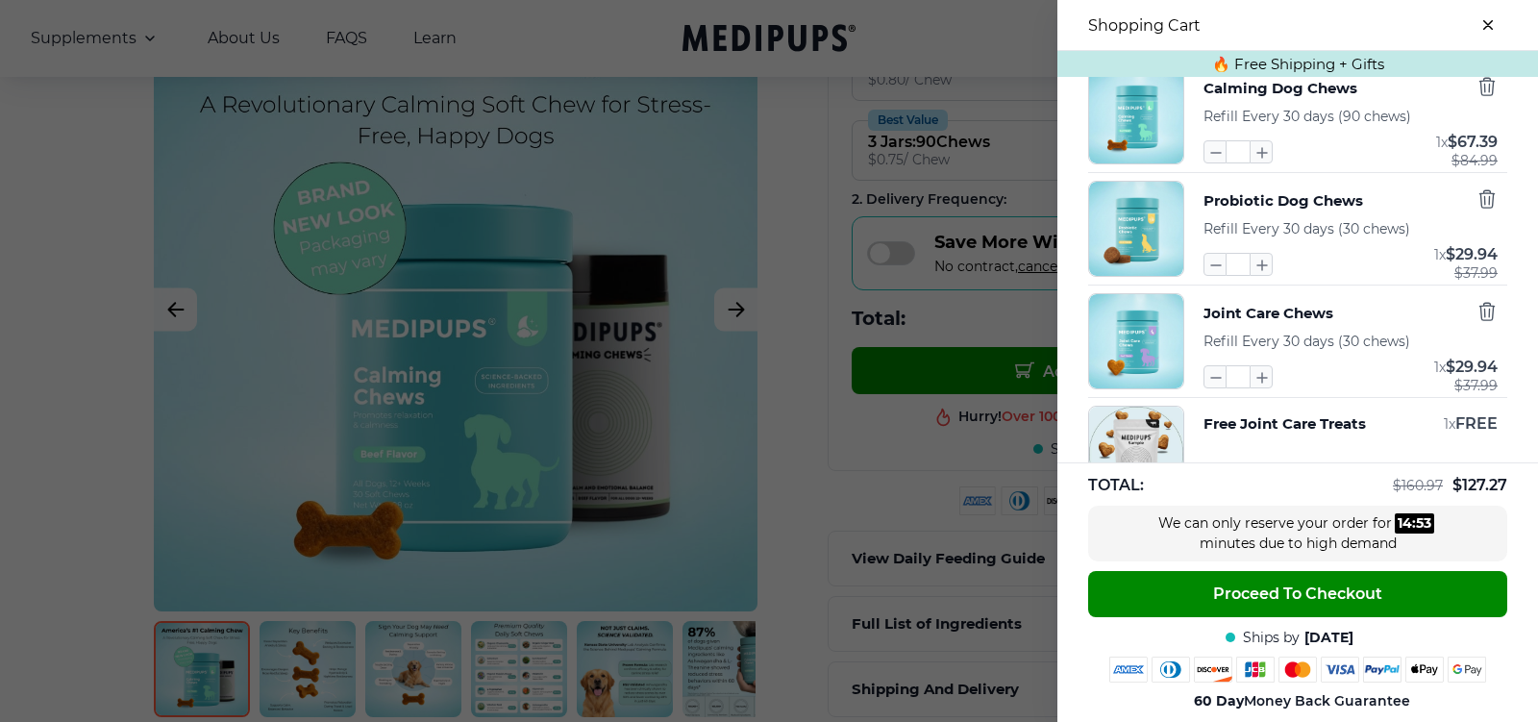
click at [1304, 565] on div "TOTAL: $ 160.97 $ 127.27 We can only reserve your order for 14 : 53 minutes due…" at bounding box center [1298, 592] width 481 height 260
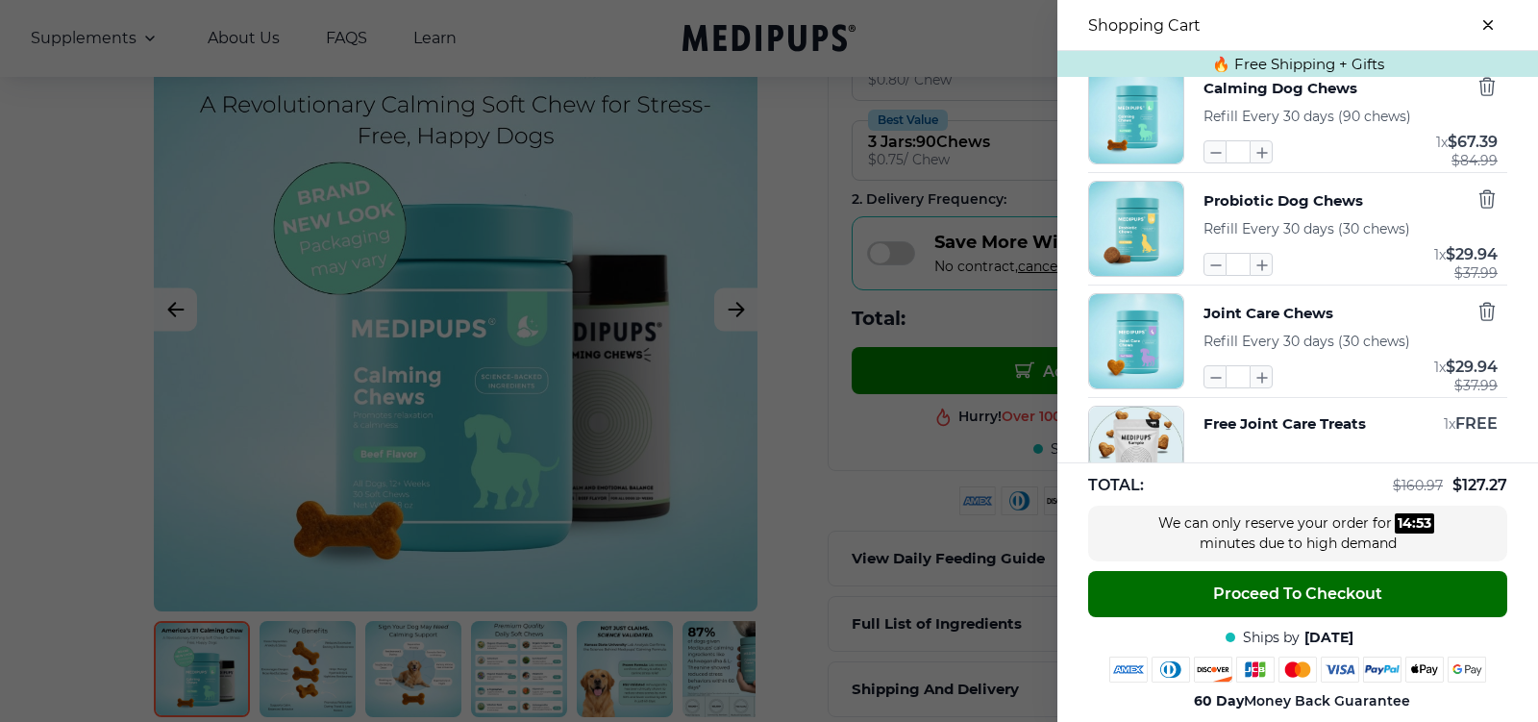
click at [1299, 583] on button "Proceed To Checkout" at bounding box center [1297, 594] width 419 height 46
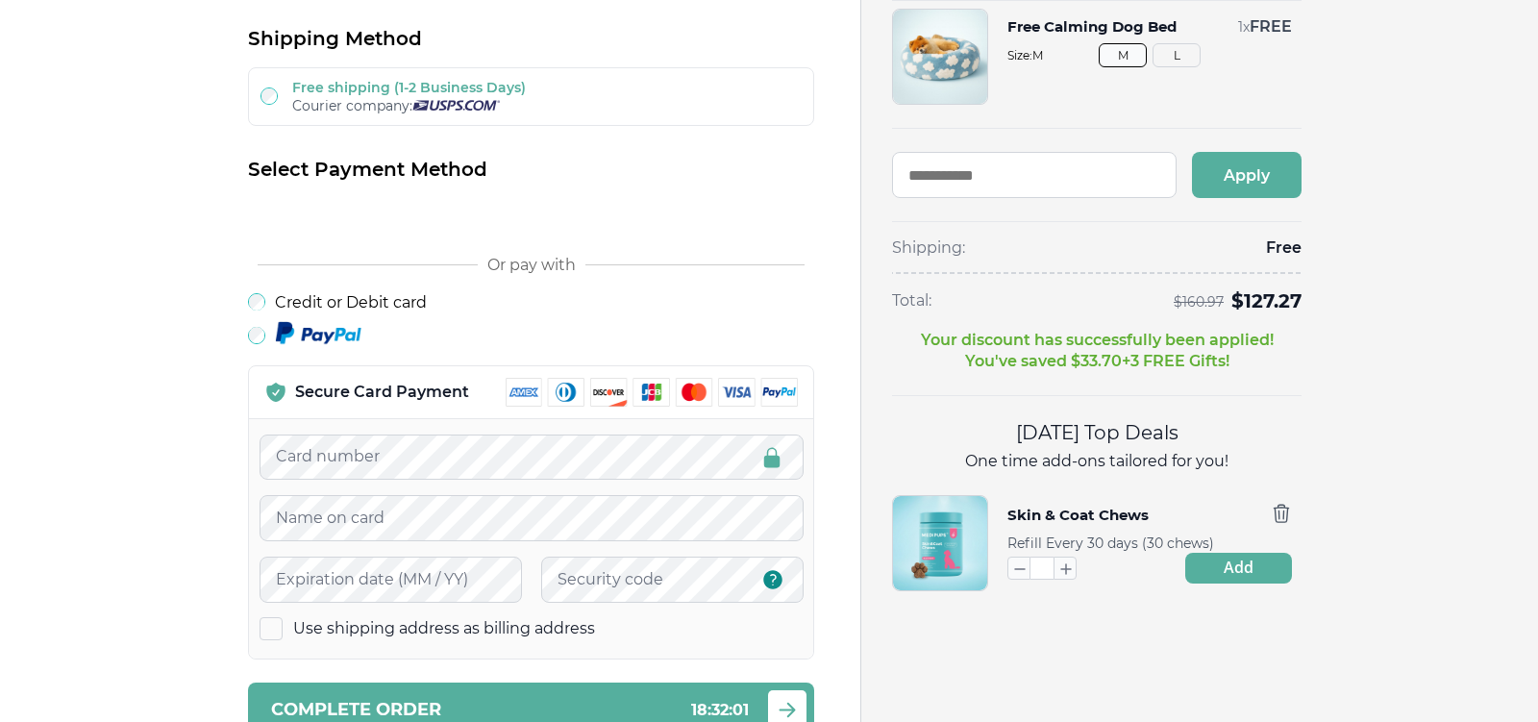
scroll to position [52, 0]
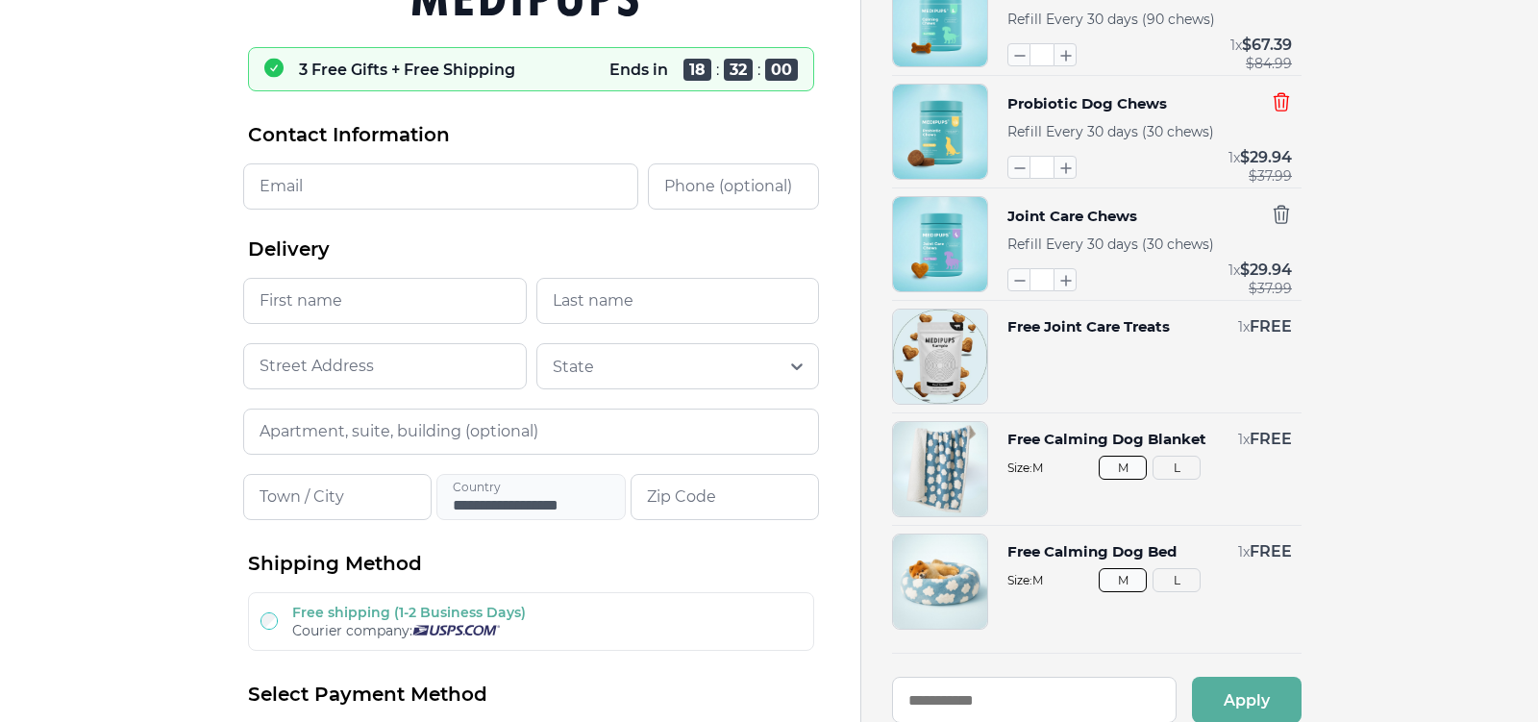
click at [1281, 95] on icon "button" at bounding box center [1281, 101] width 14 height 17
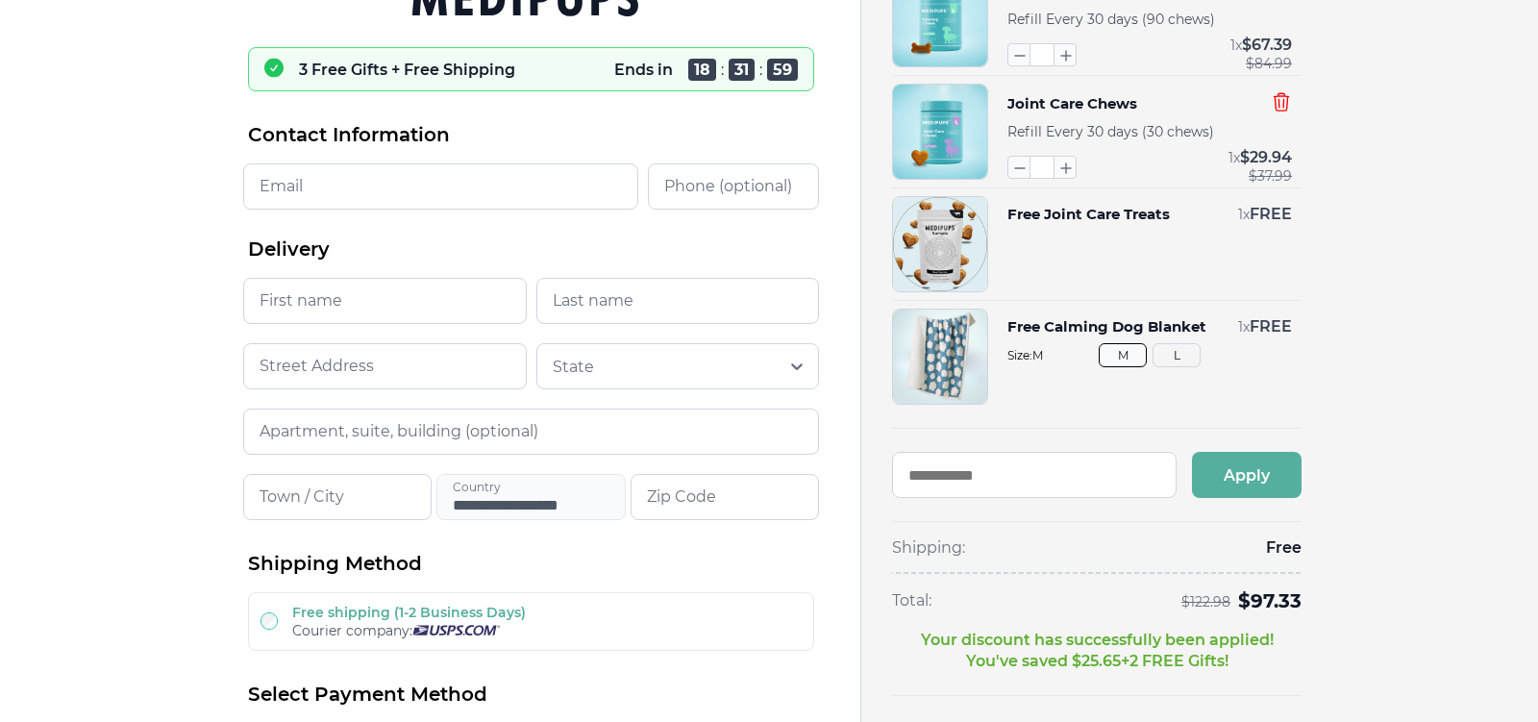
click at [1282, 101] on icon "button" at bounding box center [1281, 101] width 21 height 21
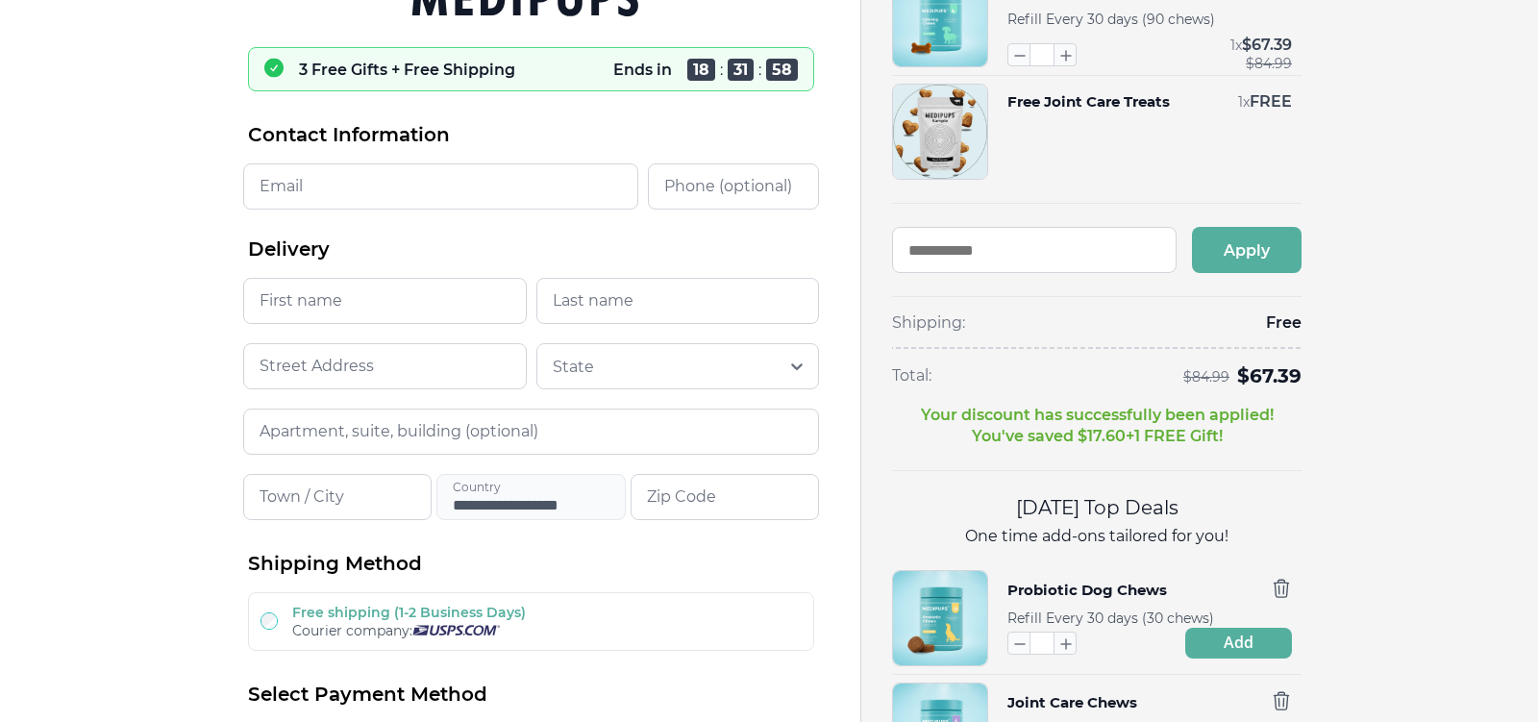
scroll to position [0, 0]
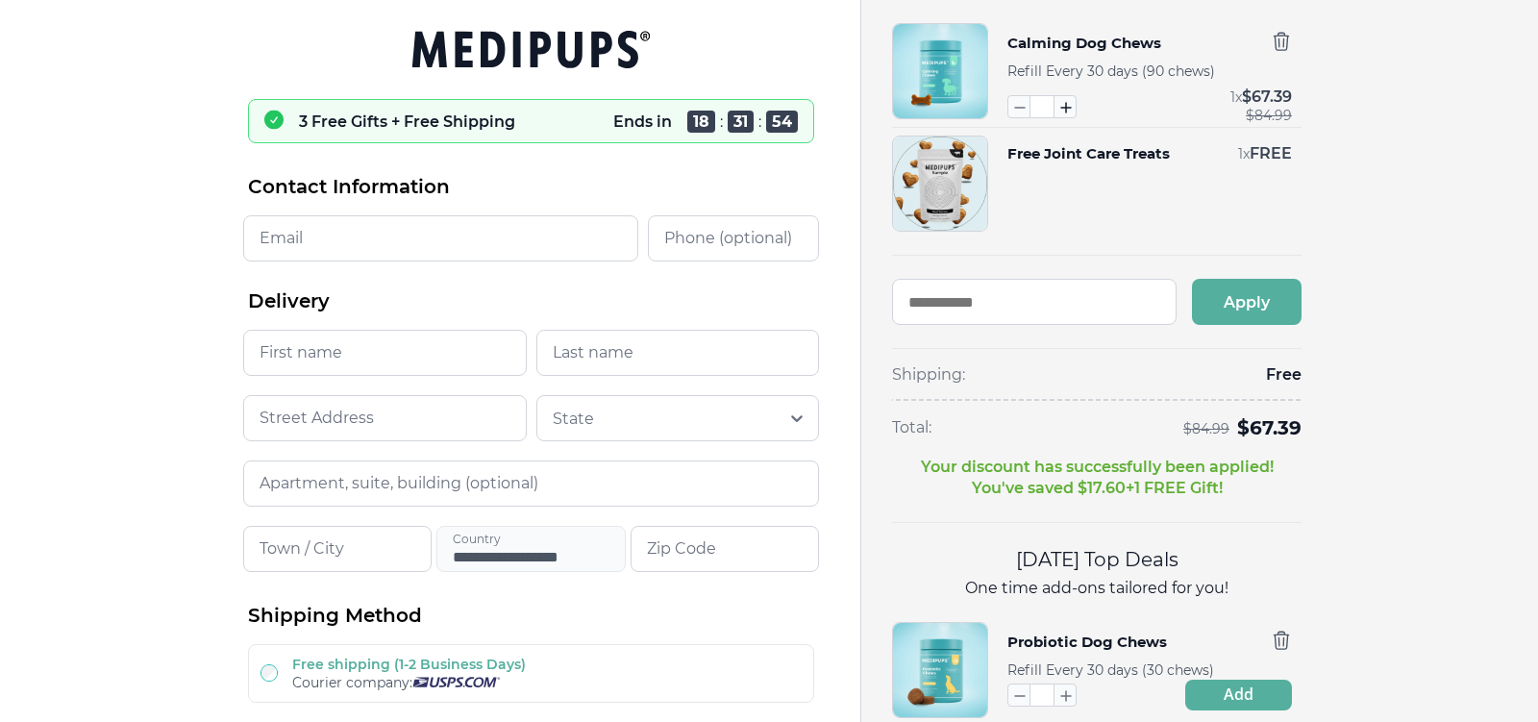
click at [1062, 105] on icon "button" at bounding box center [1065, 106] width 21 height 21
type input "*"
